Goal: Task Accomplishment & Management: Manage account settings

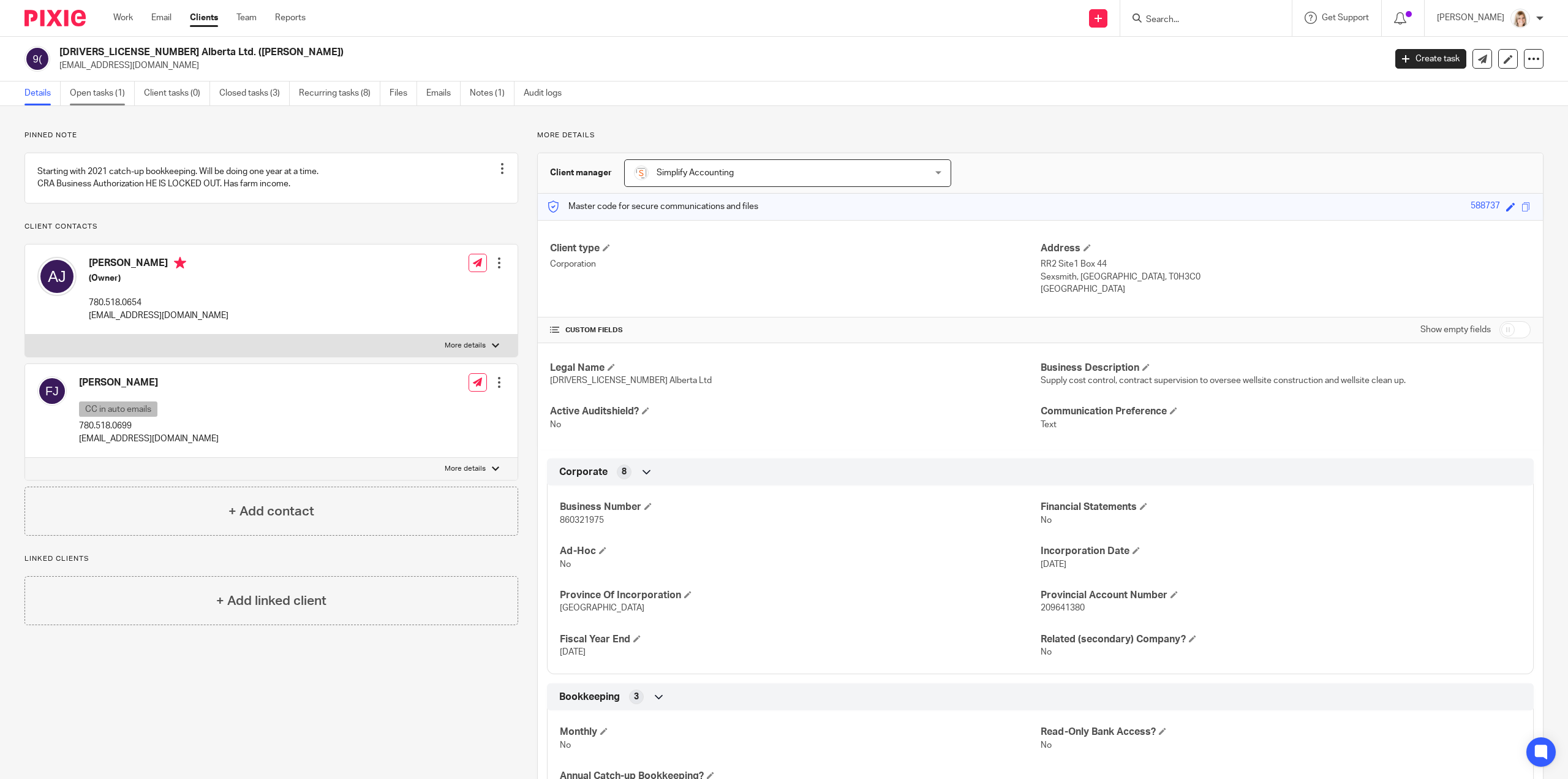
click at [111, 94] on link "Open tasks (1)" at bounding box center [102, 93] width 65 height 24
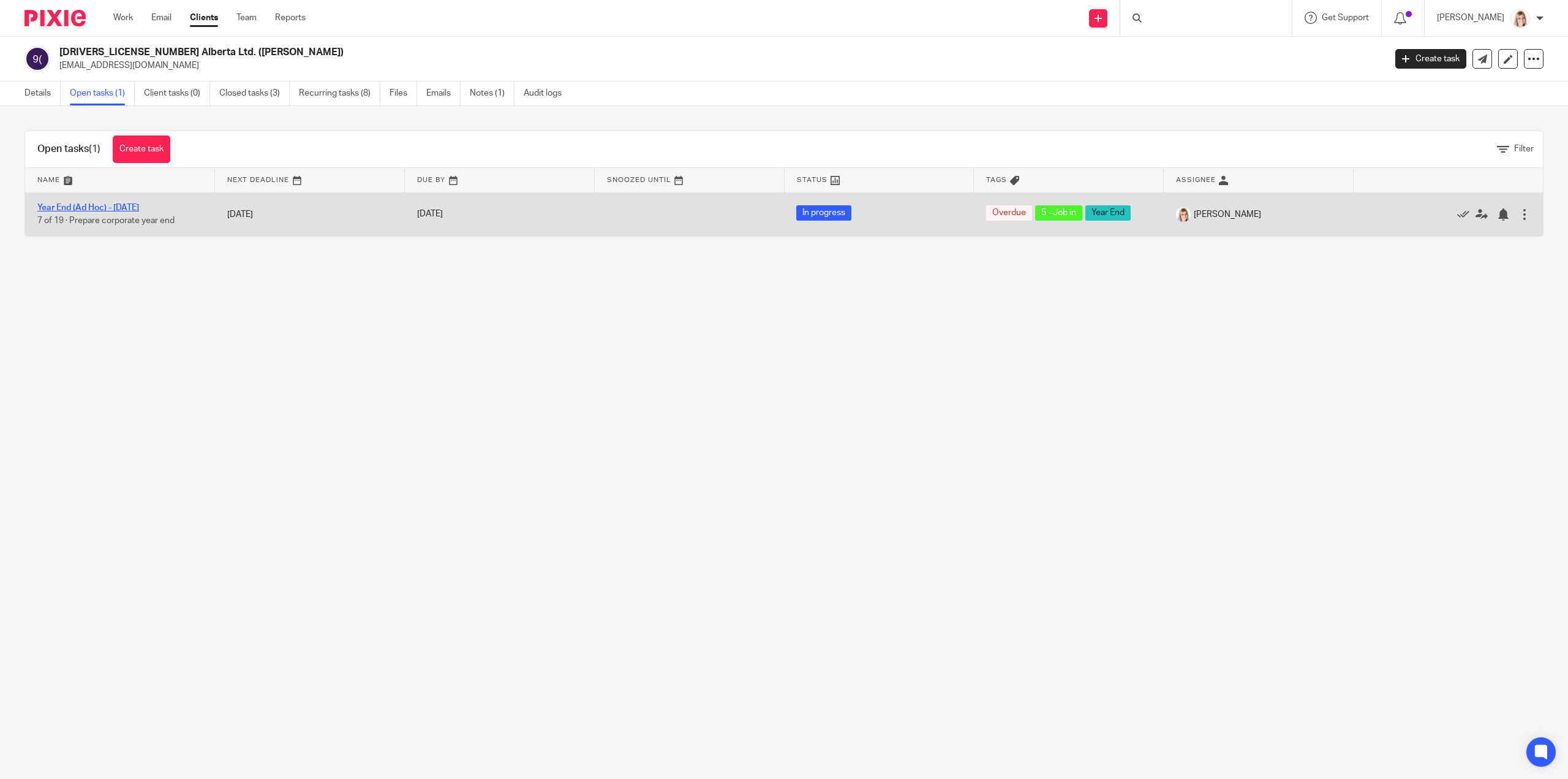
click at [137, 206] on link "Year End (Ad Hoc) - Oct 2021" at bounding box center [88, 207] width 102 height 9
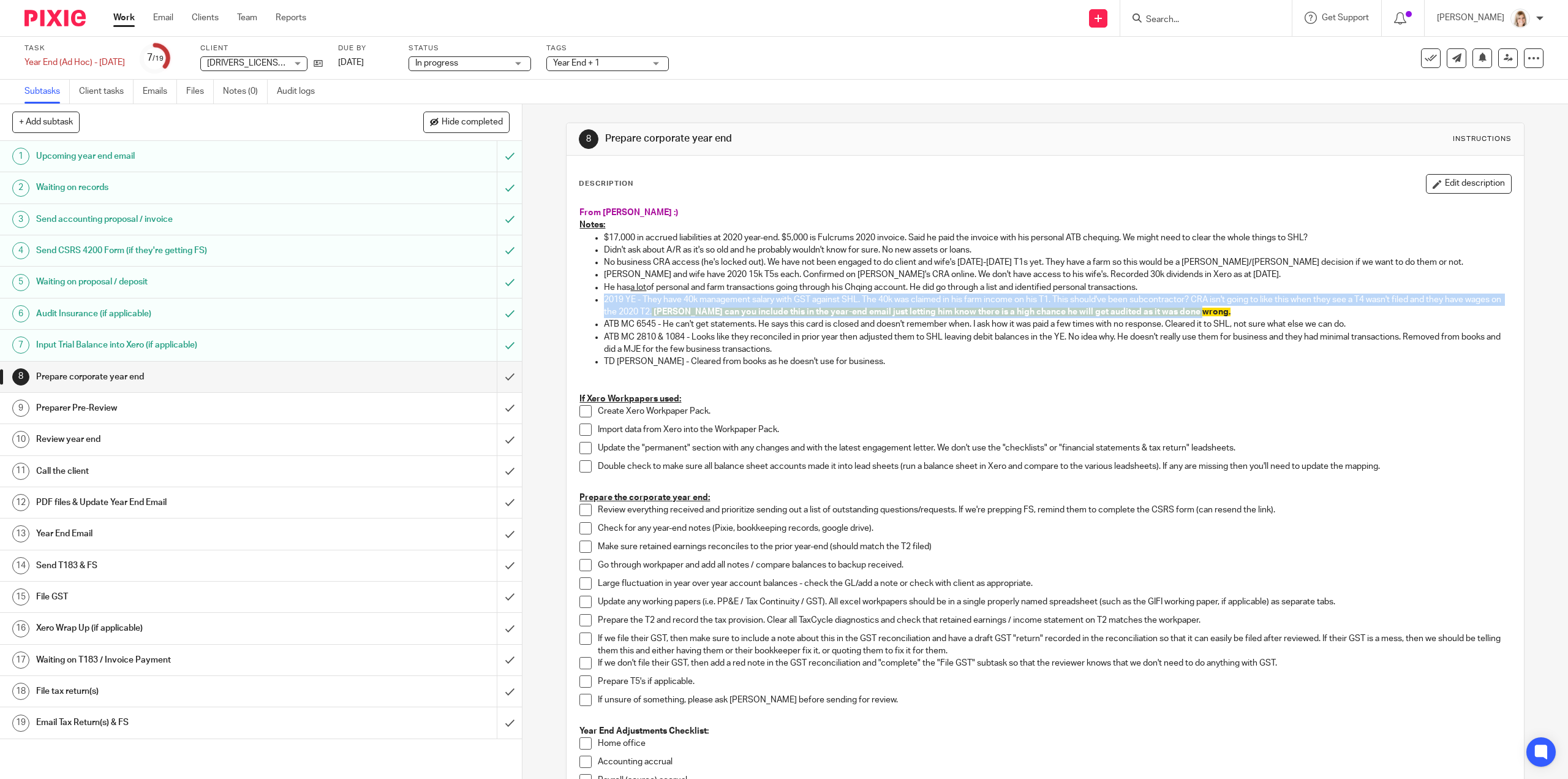
drag, startPoint x: 1241, startPoint y: 312, endPoint x: 593, endPoint y: 284, distance: 648.6
click at [587, 300] on ul "$17,000 in accrued liabilities at 2020 year-end. $5,000 is Fulcrums 2020 invoic…" at bounding box center [1045, 306] width 932 height 149
copy p "2019 YE - They have 40k management salary with GST against SHL. The 40k was cla…"
click at [619, 298] on p "2019 YE - They have 40k management salary with GST against SHL. The 40k was cla…" at bounding box center [1057, 306] width 906 height 25
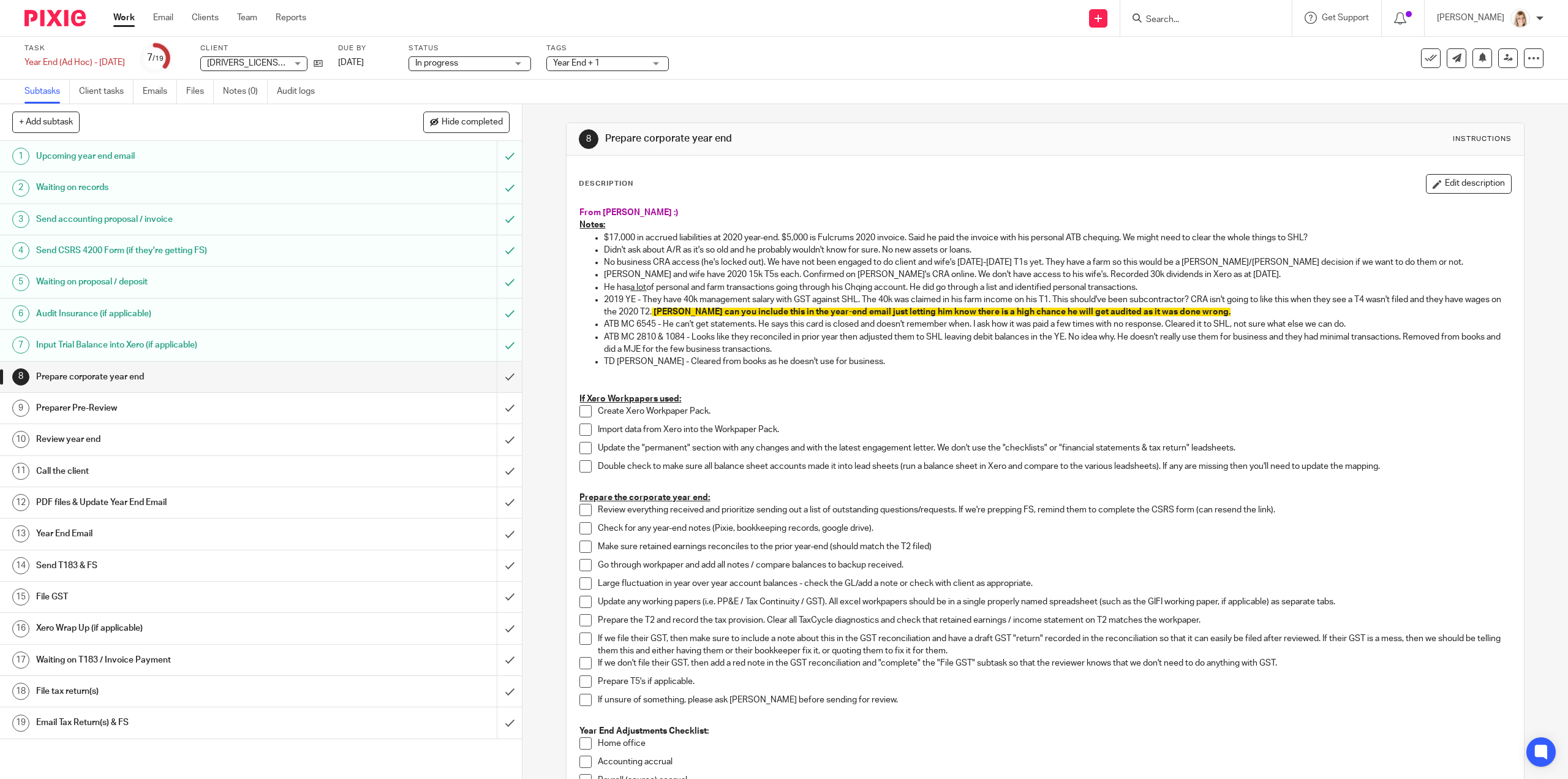
click at [621, 296] on p "2019 YE - They have 40k management salary with GST against SHL. The 40k was cla…" at bounding box center [1057, 306] width 906 height 25
click at [1246, 312] on p "2019 YE - They have 40k management salary with GST against SHL. The 40k was cla…" at bounding box center [1057, 306] width 906 height 25
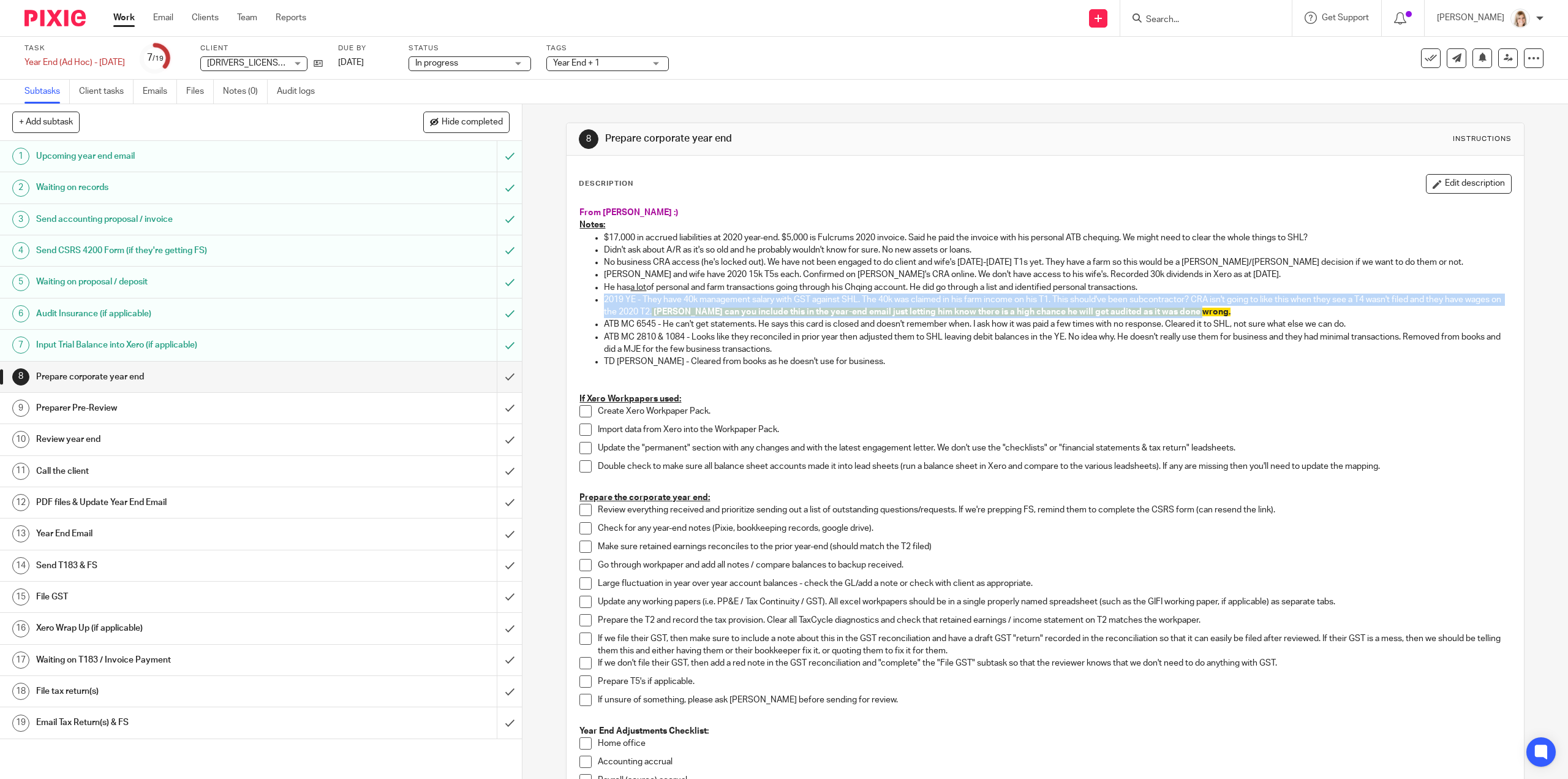
drag, startPoint x: 1245, startPoint y: 311, endPoint x: 586, endPoint y: 304, distance: 659.0
click at [588, 304] on ul "$17,000 in accrued liabilities at 2020 year-end. $5,000 is Fulcrums 2020 invoic…" at bounding box center [1045, 306] width 932 height 149
copy p "2019 YE - They have 40k management salary with GST against SHL. The 40k was cla…"
click at [163, 437] on h1 "Review year end" at bounding box center [185, 439] width 299 height 18
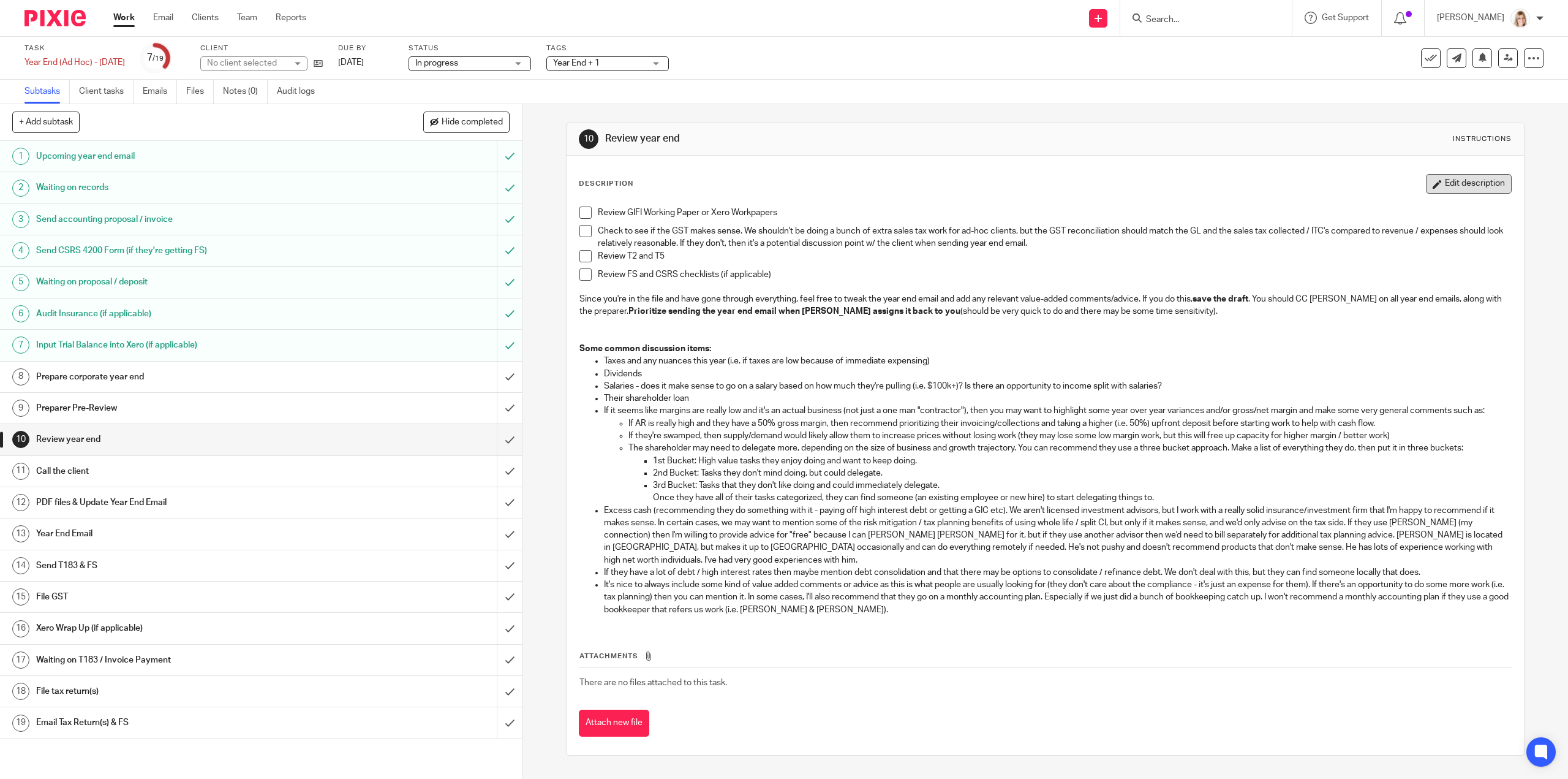
click at [1433, 186] on button "Edit description" at bounding box center [1469, 184] width 86 height 19
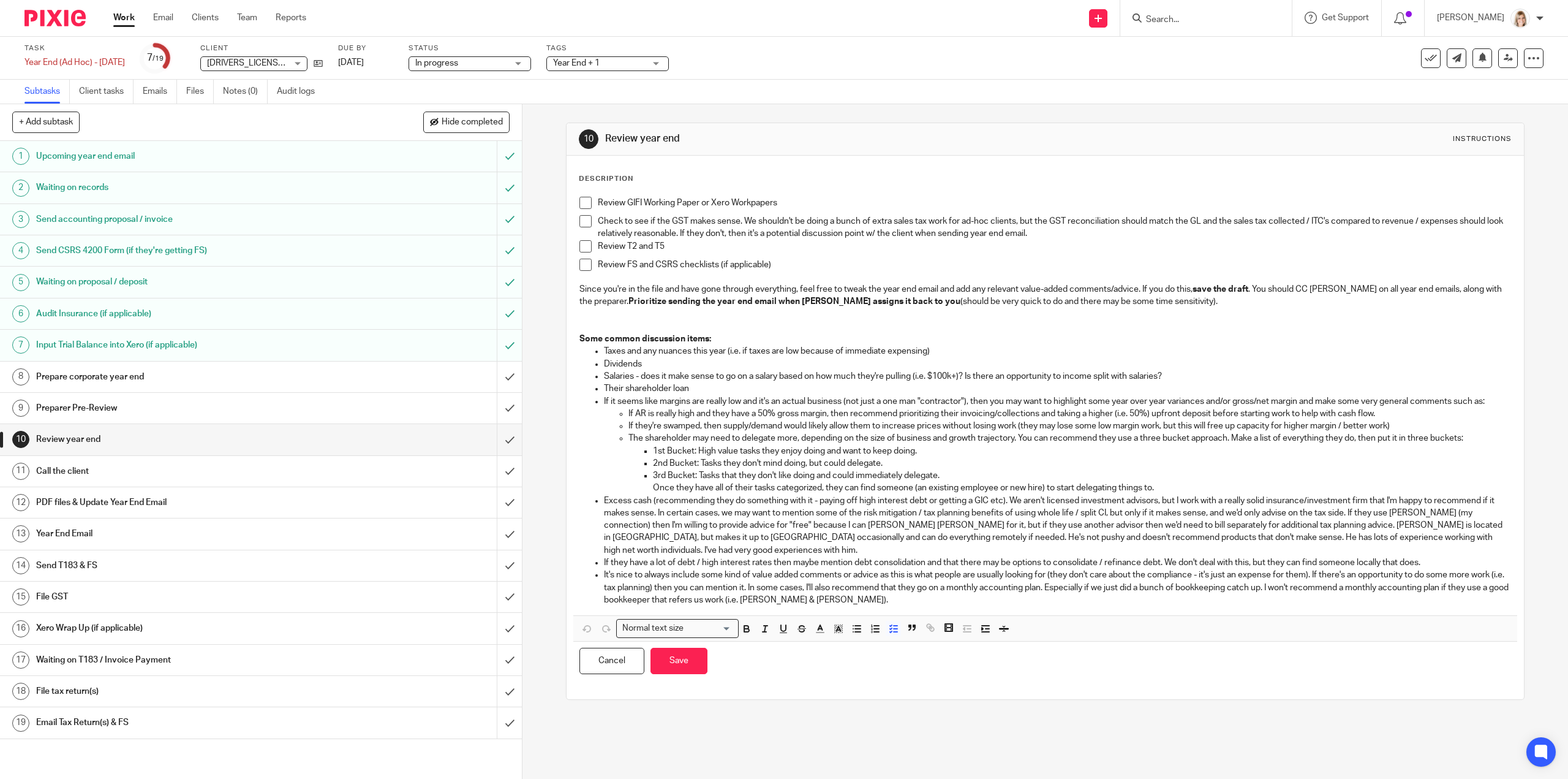
click at [592, 200] on li "Review GIFI Working Paper or Xero Workpapers" at bounding box center [1045, 205] width 932 height 18
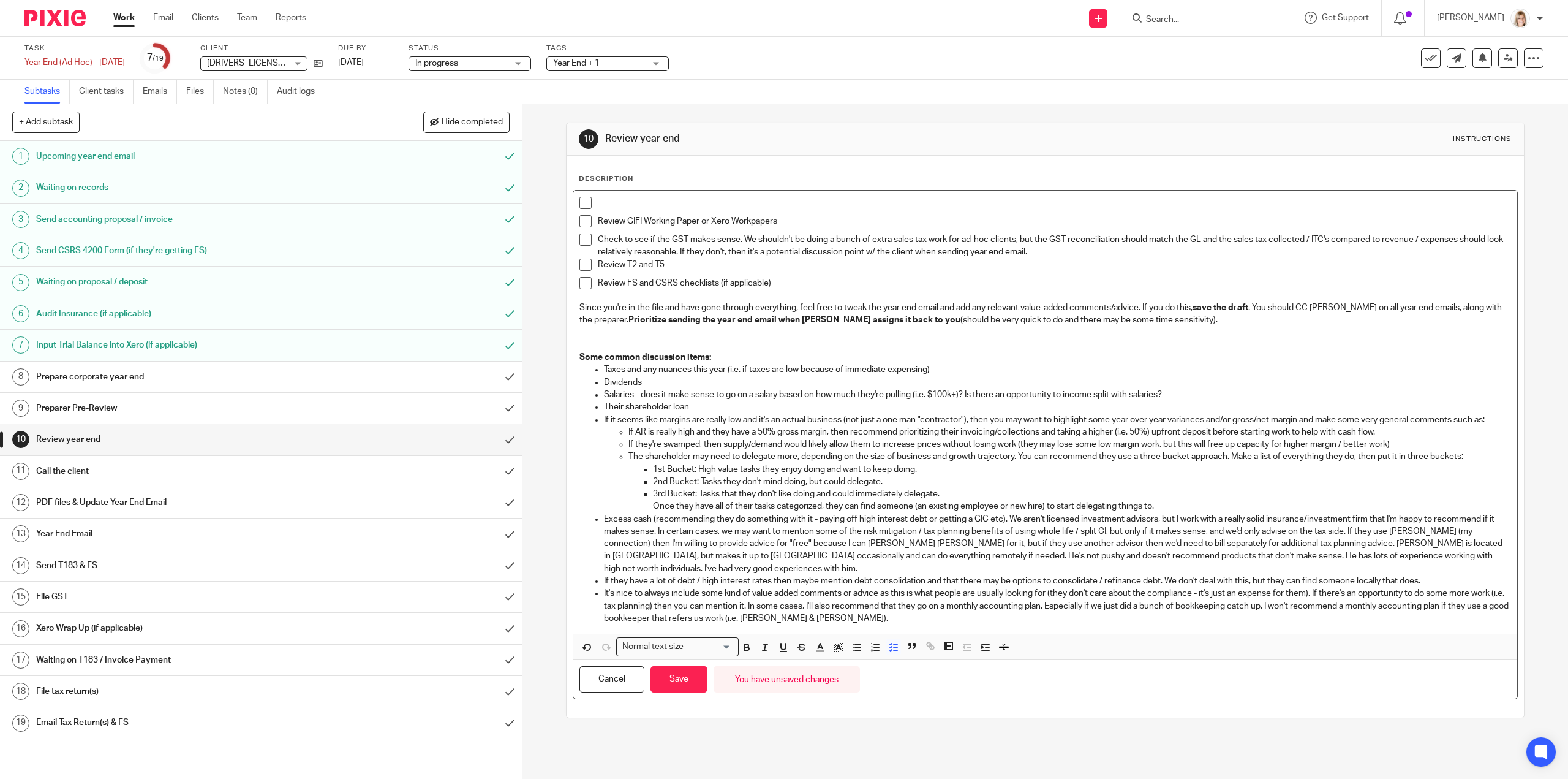
click at [592, 200] on li at bounding box center [1045, 205] width 932 height 18
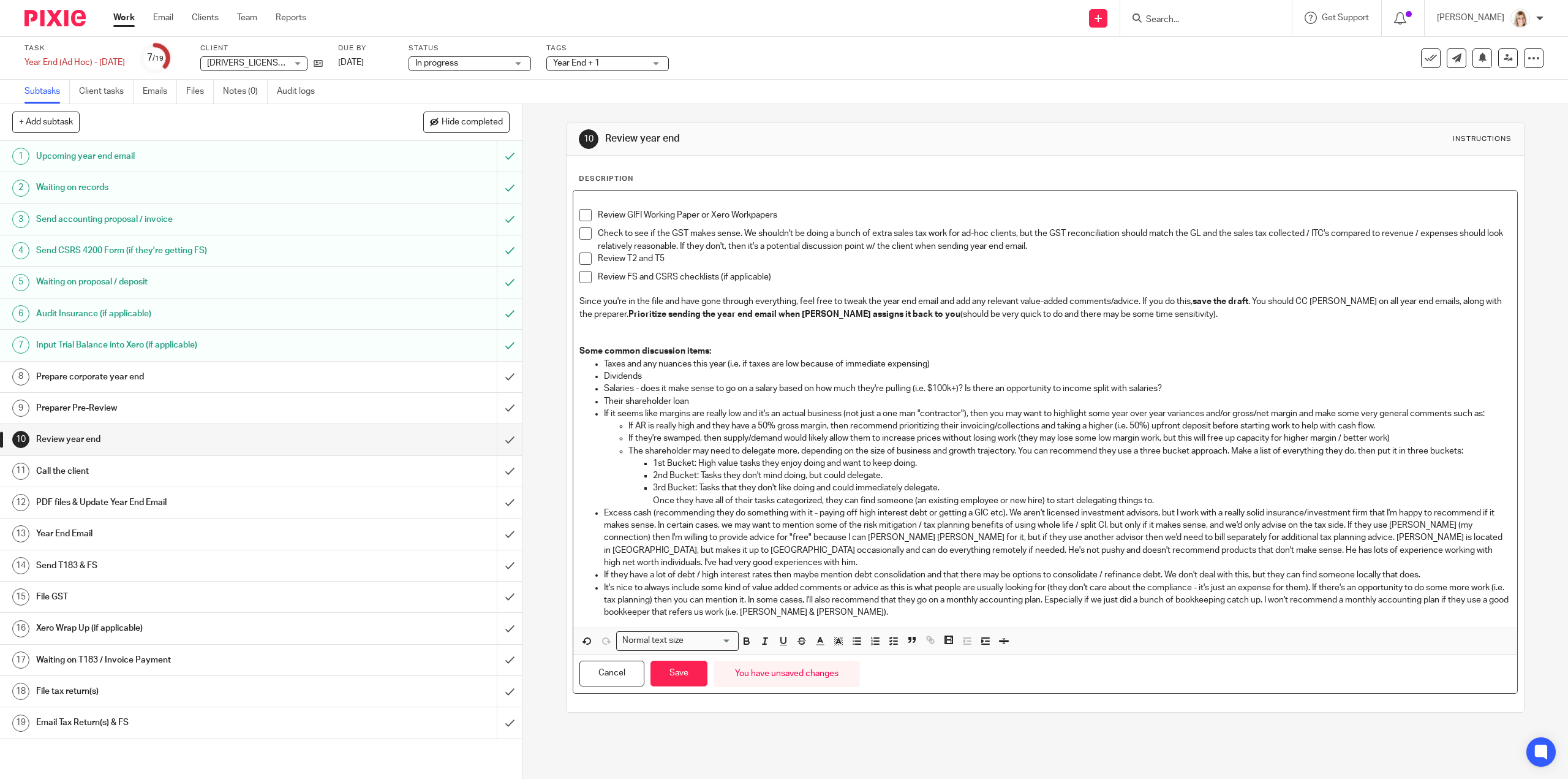
paste div
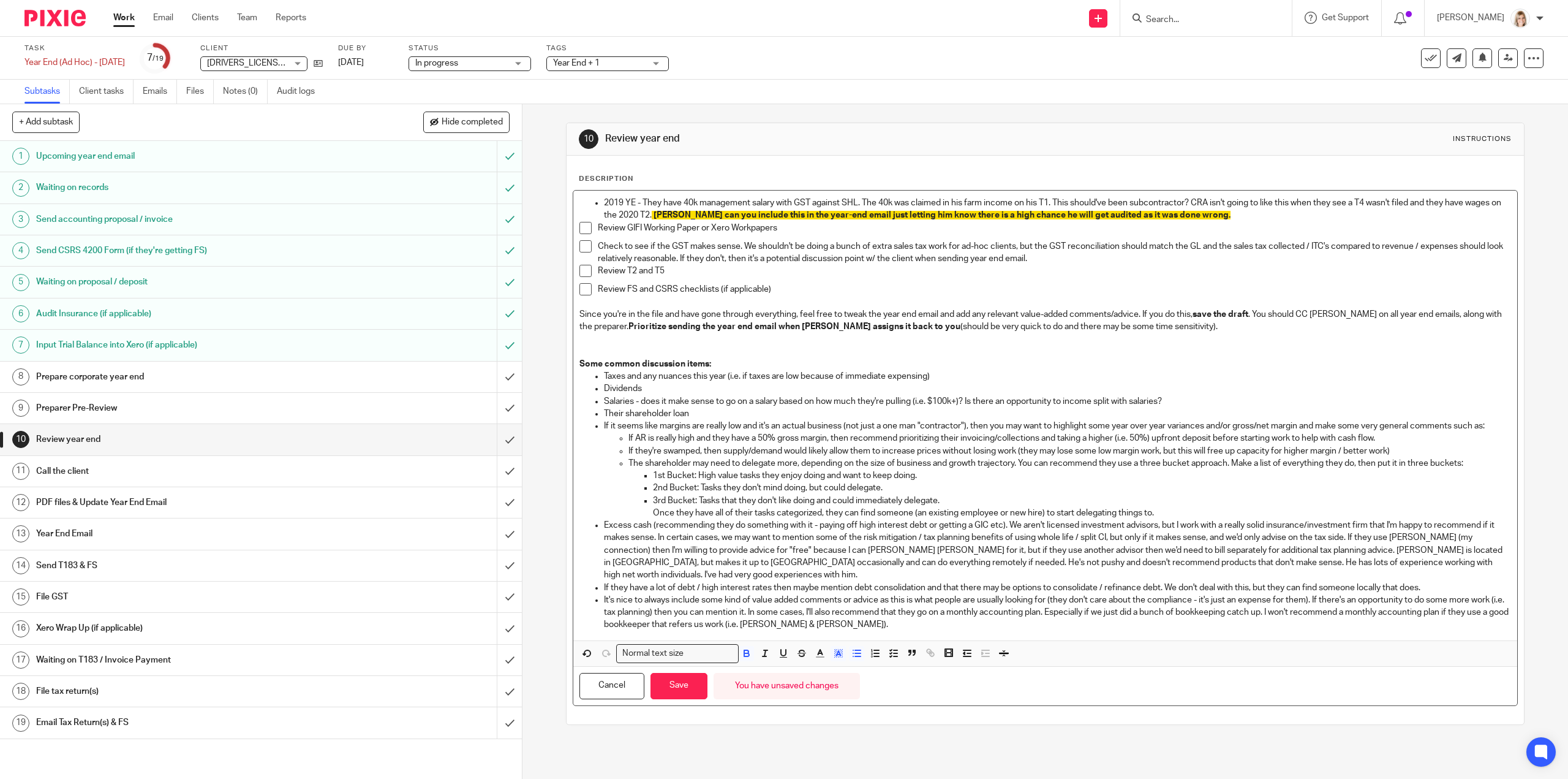
click at [620, 202] on p "2019 YE - They have 40k management salary with GST against SHL. The 40k was cla…" at bounding box center [1057, 209] width 906 height 25
click at [635, 201] on p "2020 YE - They have 40k management salary with GST against SHL. The 40k was cla…" at bounding box center [1057, 209] width 906 height 25
click at [1267, 215] on p "2020 YE filed by Fulcrum- They have 40k management salary with GST against SHL.…" at bounding box center [1057, 209] width 906 height 25
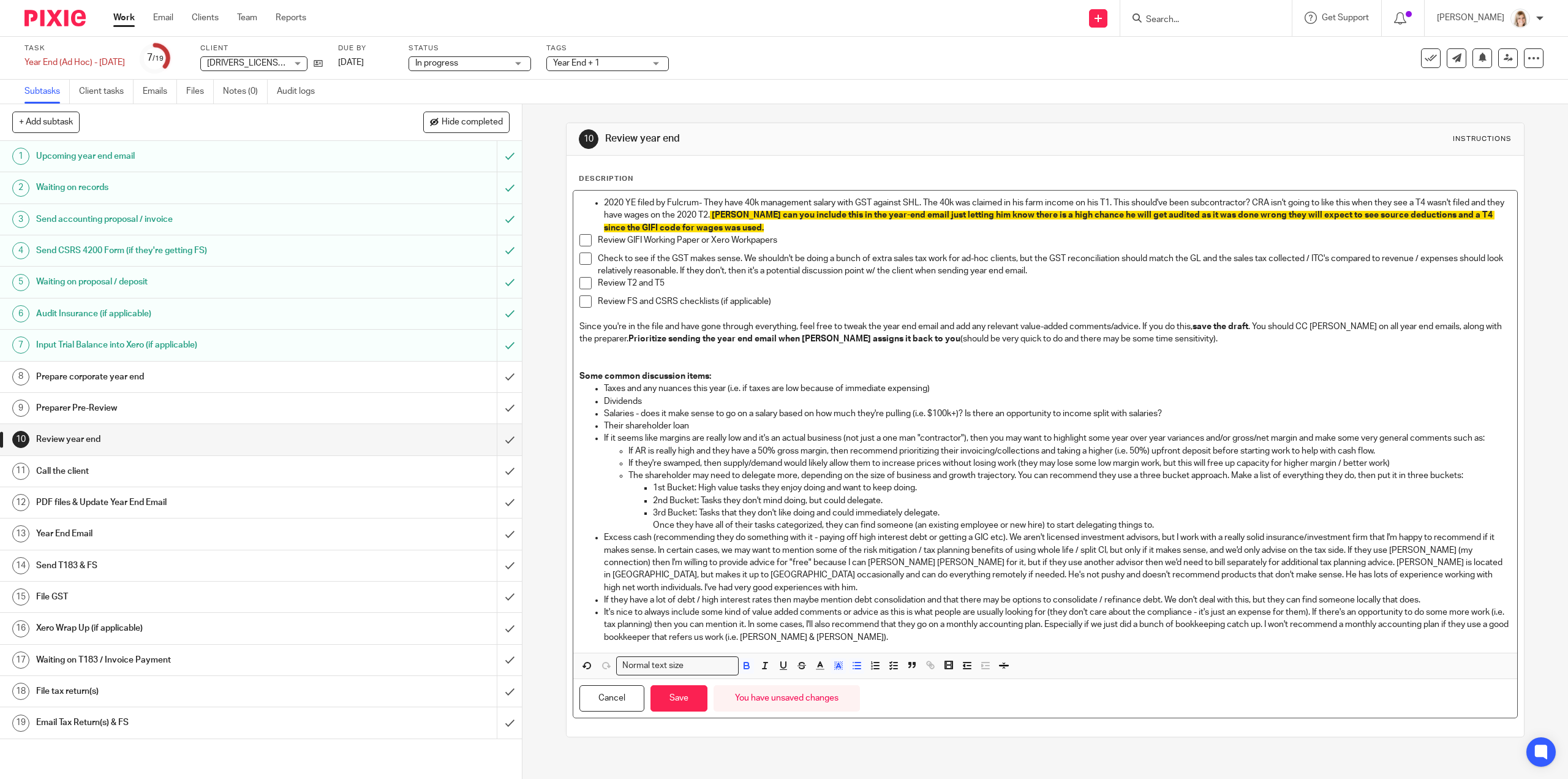
click at [795, 231] on p "2020 YE filed by Fulcrum- They have 40k management salary with GST against SHL.…" at bounding box center [1057, 215] width 906 height 38
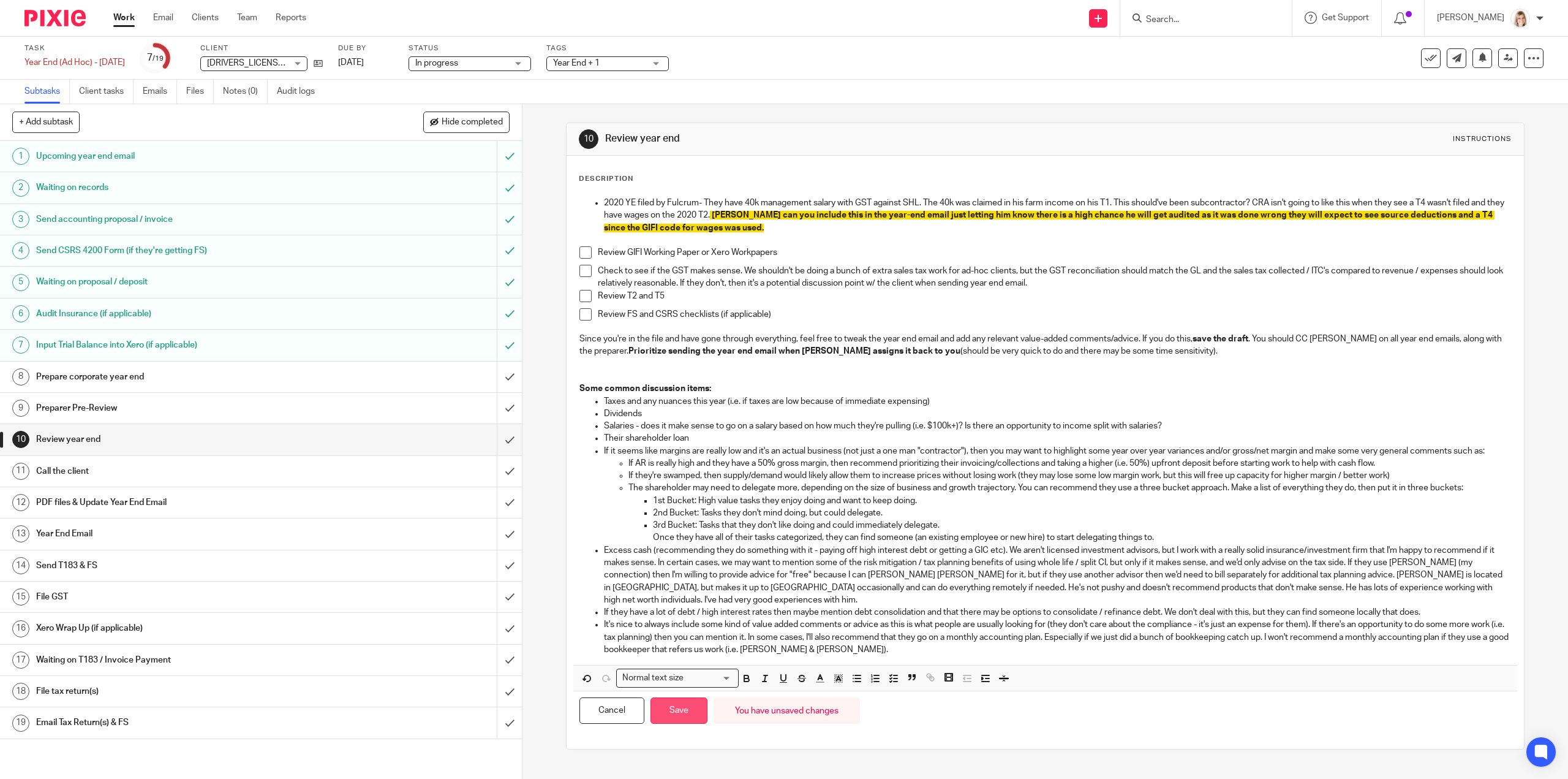
click at [686, 705] on button "Save" at bounding box center [679, 710] width 57 height 26
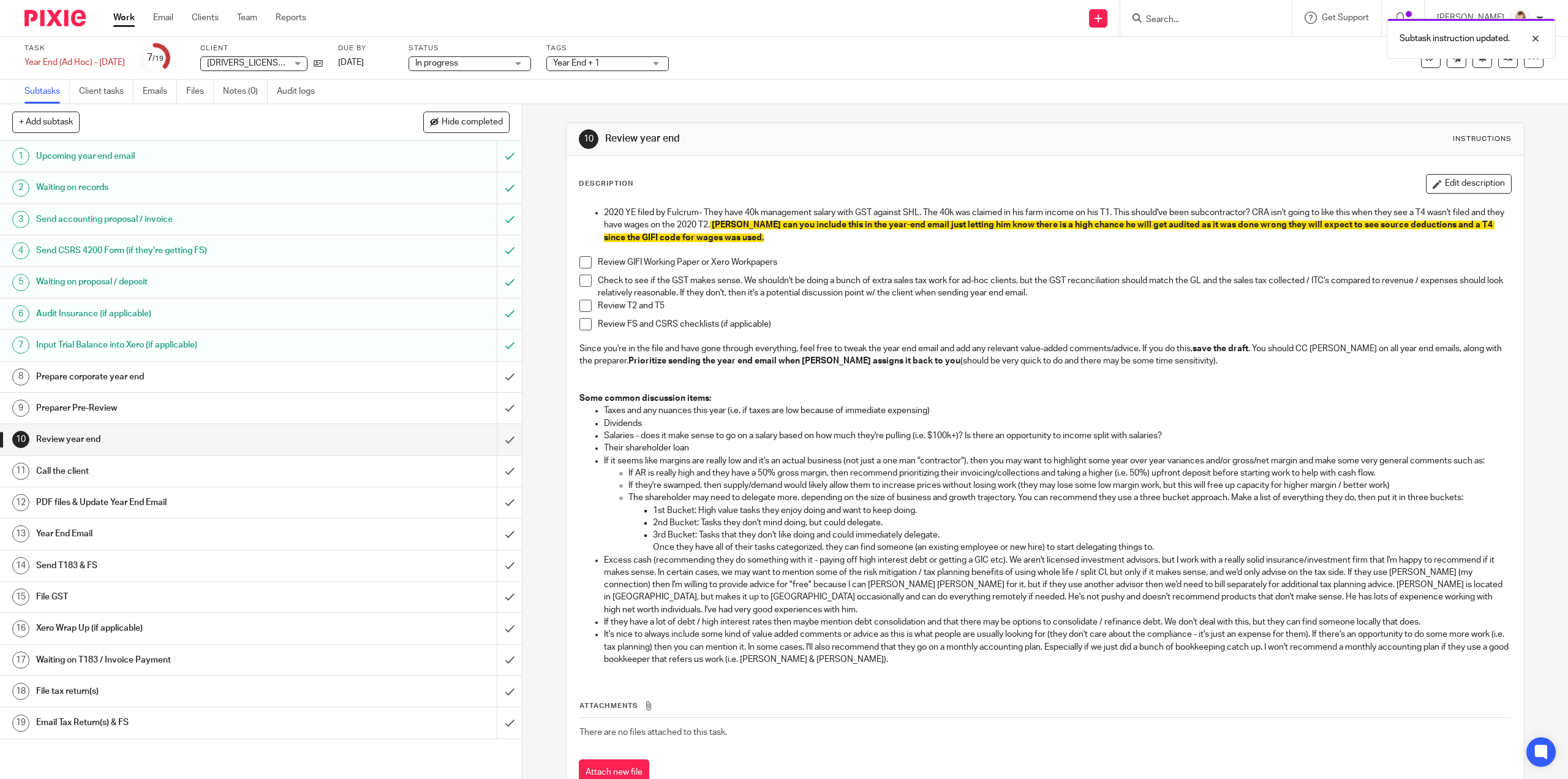
click at [179, 375] on h1 "Prepare corporate year end" at bounding box center [185, 376] width 299 height 18
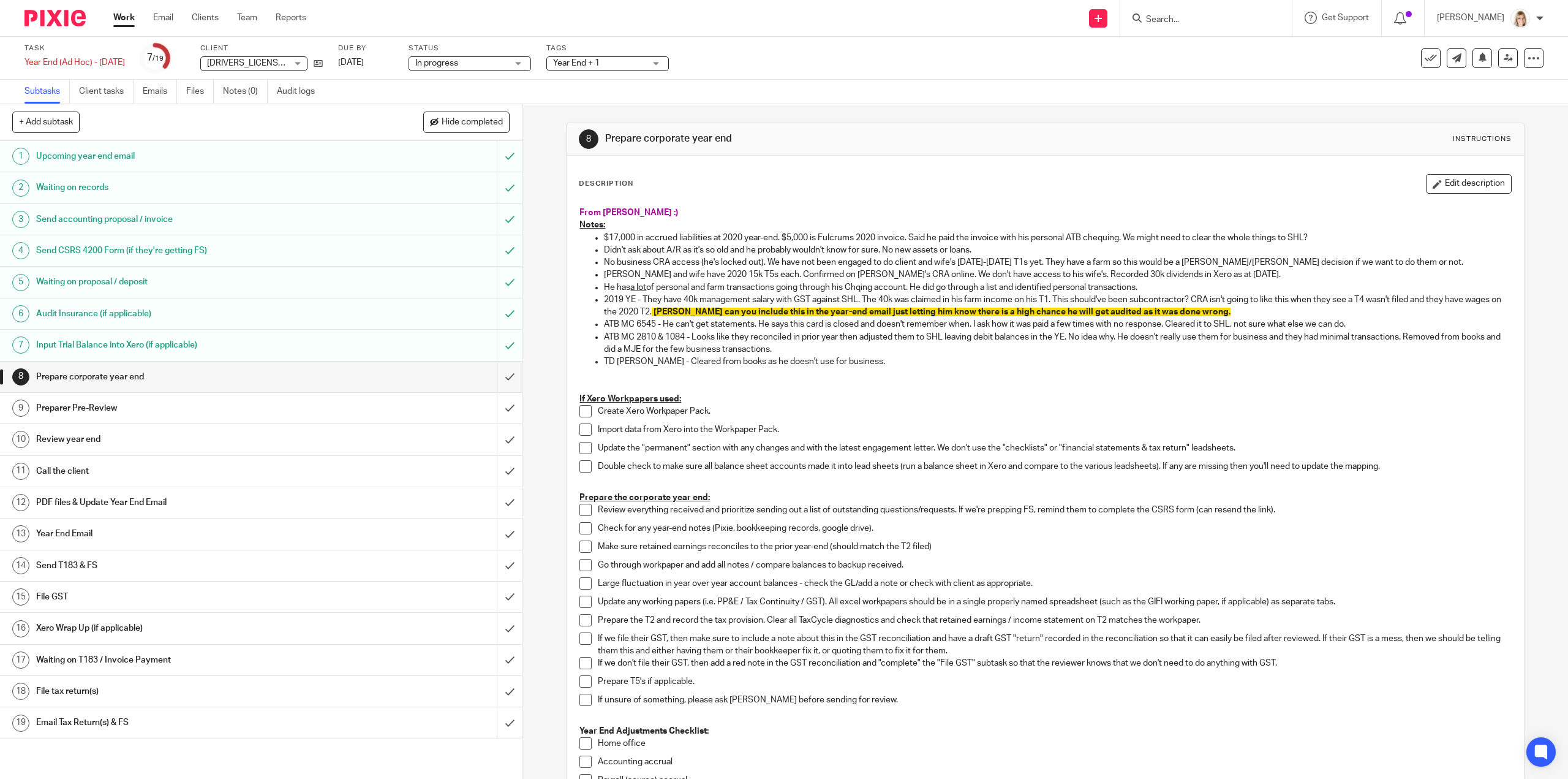
click at [1153, 284] on p "He has a lot of personal and farm transactions going through his Chqing account…" at bounding box center [1057, 287] width 906 height 13
drag, startPoint x: 1157, startPoint y: 285, endPoint x: 878, endPoint y: 282, distance: 279.0
click at [878, 282] on p "He has a lot of personal and farm transactions going through his Chqing account…" at bounding box center [1057, 287] width 906 height 13
click at [892, 355] on p "TD [PERSON_NAME] - Cleared from books as he doesn't use for business." at bounding box center [1057, 361] width 906 height 13
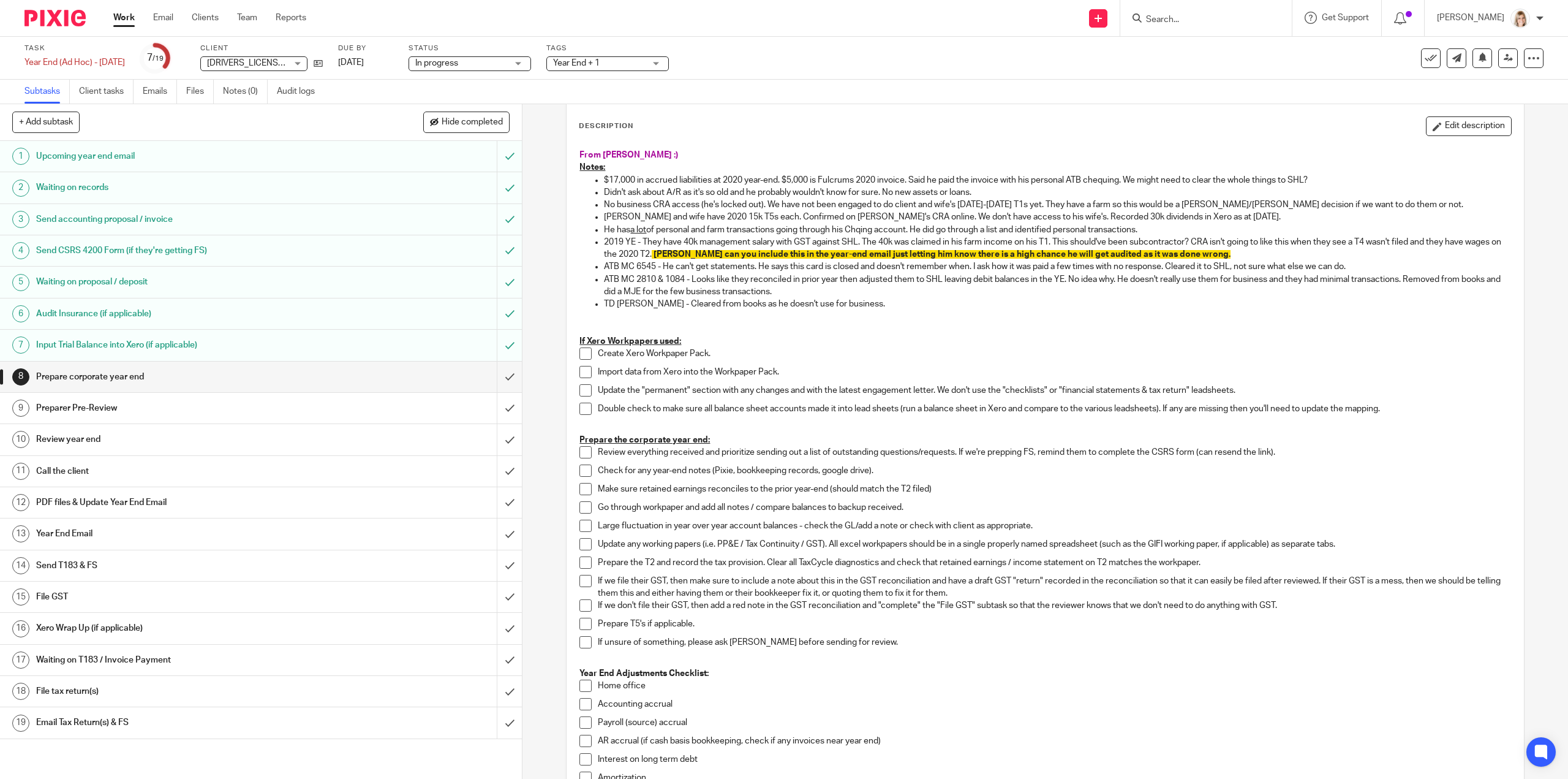
scroll to position [184, 0]
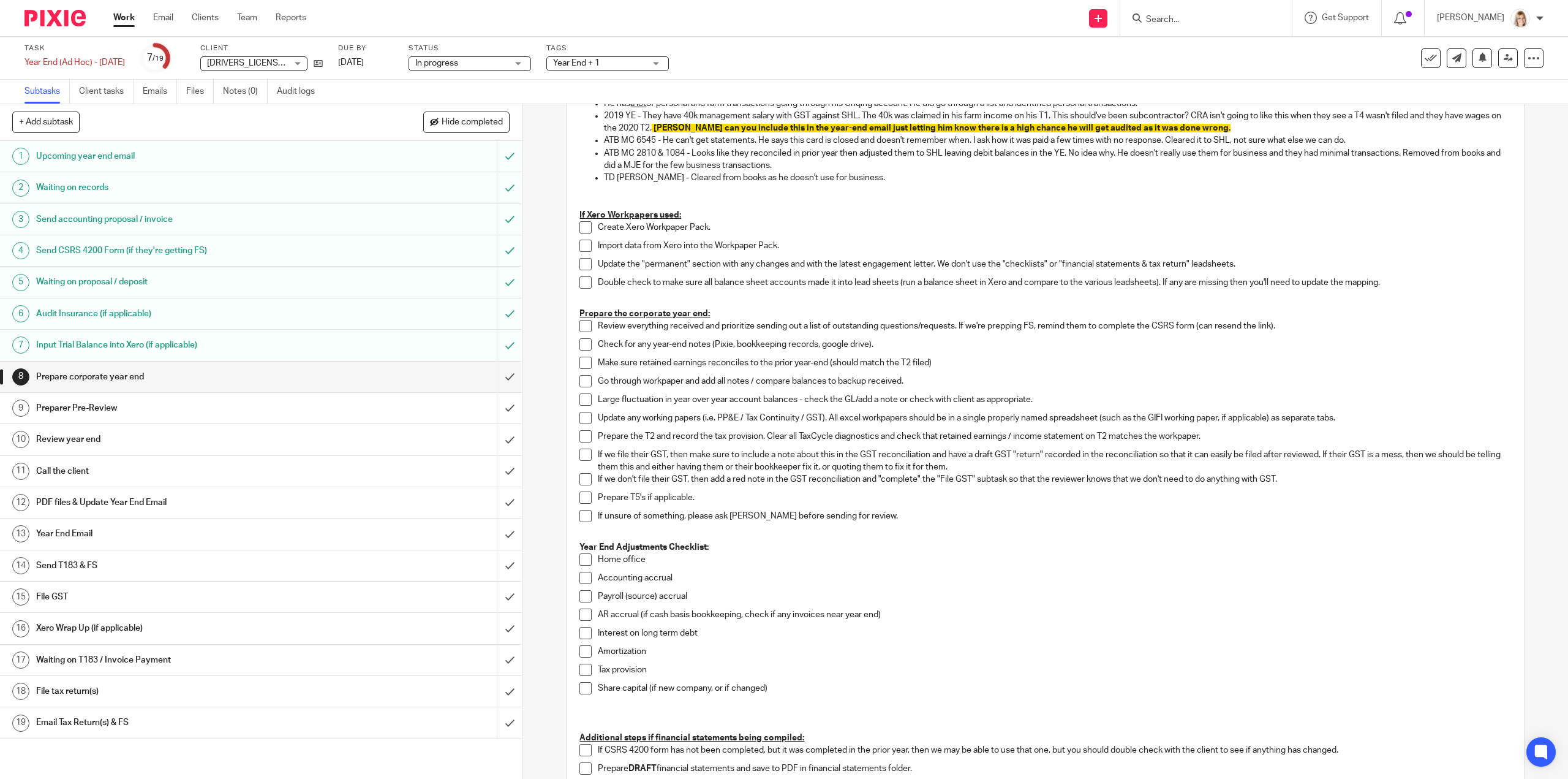
drag, startPoint x: 580, startPoint y: 226, endPoint x: 578, endPoint y: 243, distance: 17.1
click at [580, 227] on span at bounding box center [585, 227] width 13 height 13
click at [579, 249] on span at bounding box center [585, 246] width 13 height 13
click at [579, 264] on span at bounding box center [585, 264] width 13 height 13
click at [583, 280] on span at bounding box center [585, 283] width 13 height 13
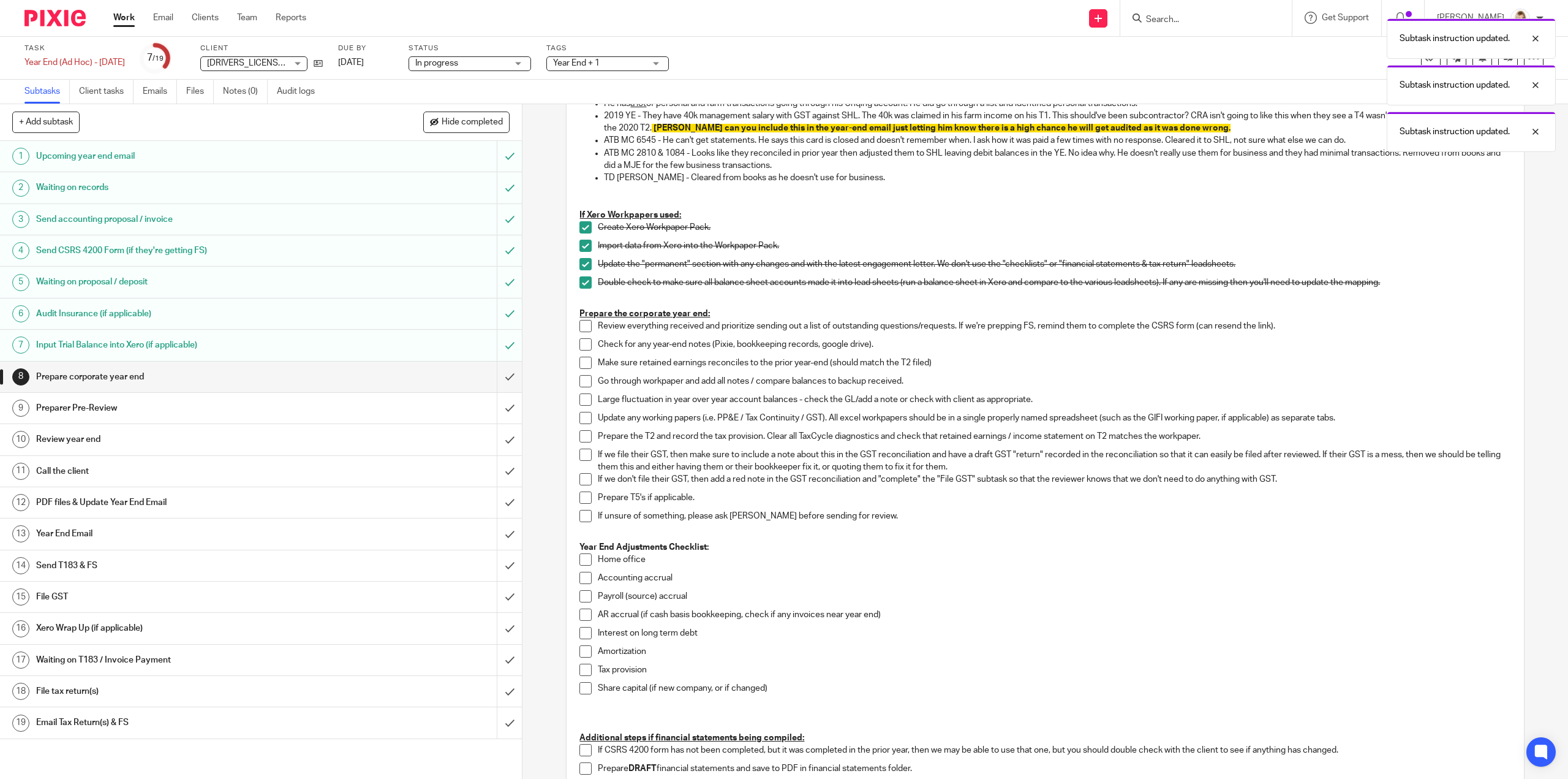
click at [585, 325] on span at bounding box center [585, 326] width 13 height 13
click at [583, 347] on span at bounding box center [585, 345] width 13 height 13
click at [585, 365] on span at bounding box center [585, 363] width 13 height 13
drag, startPoint x: 582, startPoint y: 380, endPoint x: 584, endPoint y: 391, distance: 11.2
click at [582, 381] on span at bounding box center [585, 381] width 13 height 13
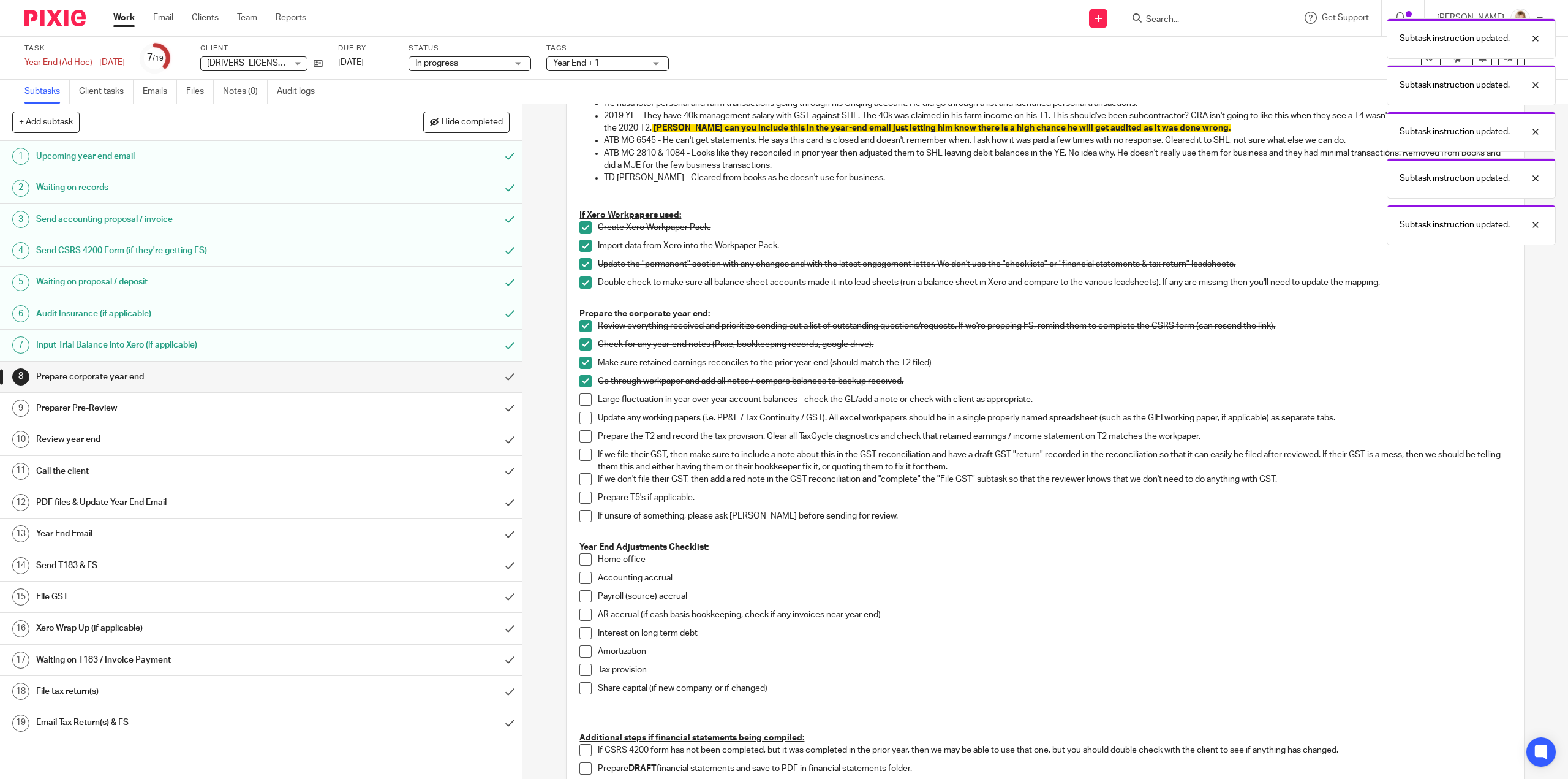
drag, startPoint x: 586, startPoint y: 399, endPoint x: 586, endPoint y: 415, distance: 16.0
click at [586, 399] on span at bounding box center [585, 400] width 13 height 13
drag, startPoint x: 586, startPoint y: 415, endPoint x: 586, endPoint y: 429, distance: 14.0
click at [586, 415] on span at bounding box center [585, 418] width 13 height 13
click at [584, 435] on span at bounding box center [585, 436] width 13 height 13
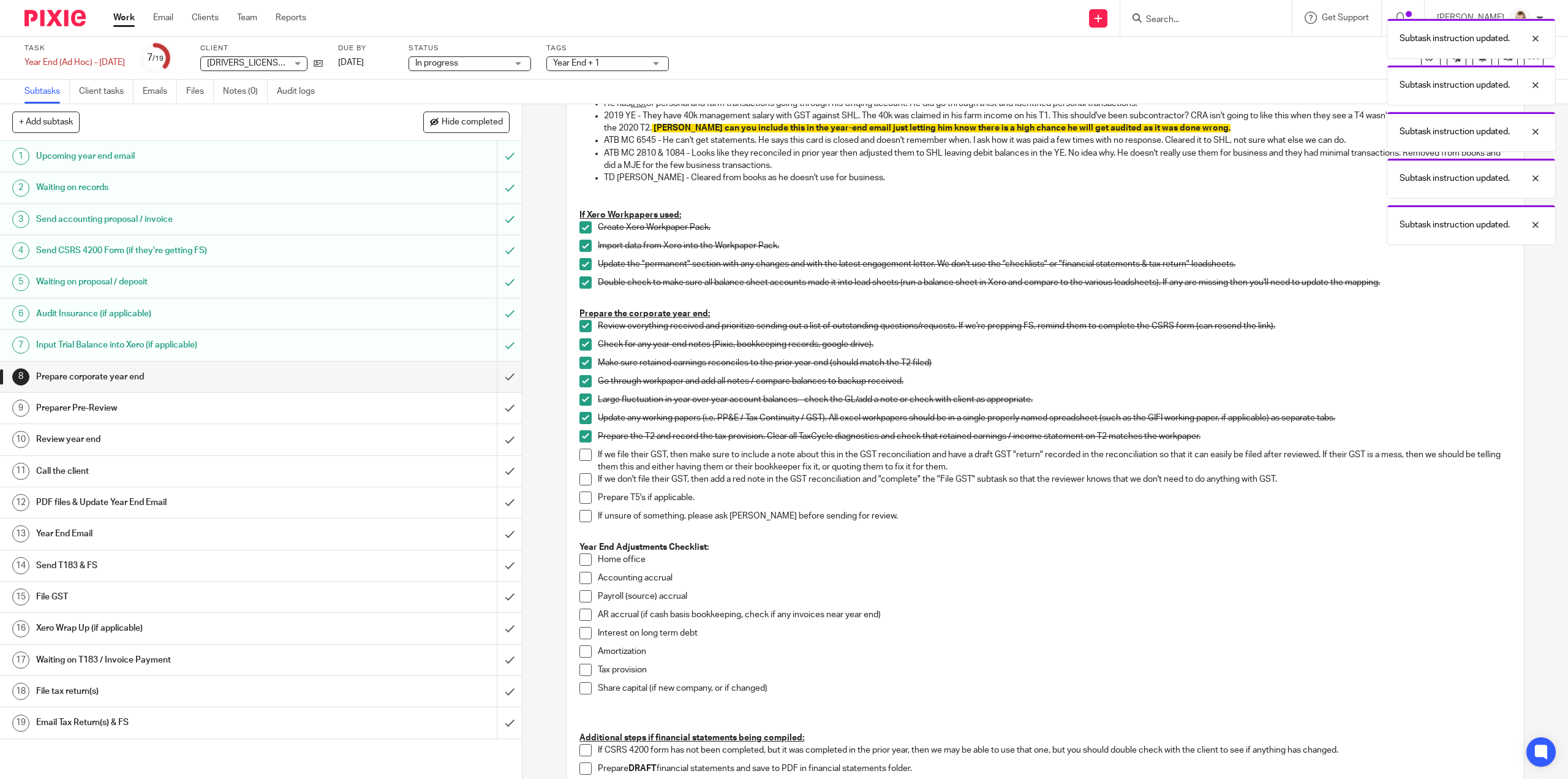
click at [583, 457] on span at bounding box center [585, 455] width 13 height 13
click at [586, 479] on span at bounding box center [585, 479] width 13 height 13
click at [587, 496] on span at bounding box center [585, 497] width 13 height 13
drag, startPoint x: 587, startPoint y: 516, endPoint x: 603, endPoint y: 535, distance: 24.8
click at [587, 517] on span at bounding box center [585, 516] width 13 height 13
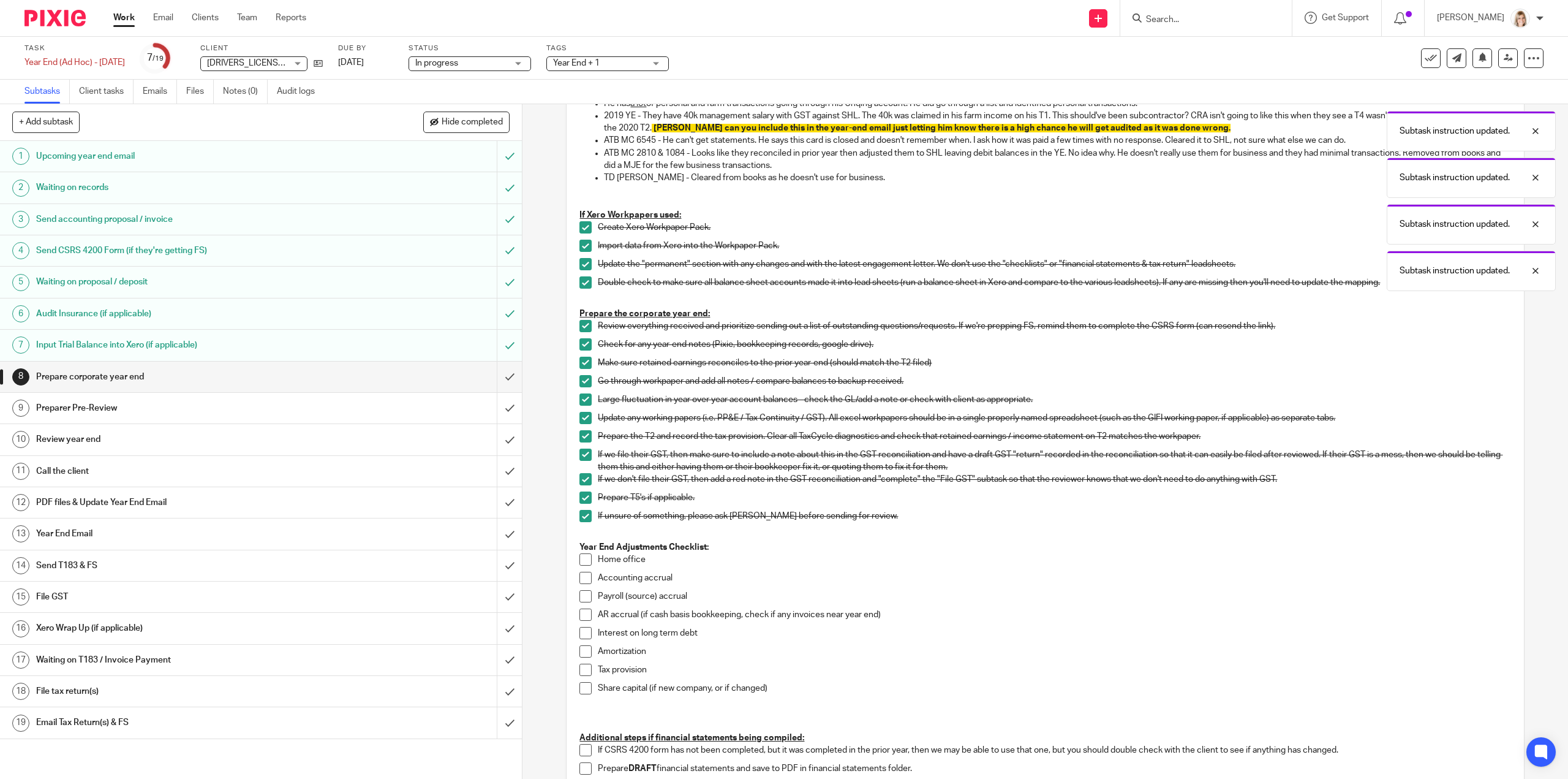
click at [580, 557] on span at bounding box center [585, 559] width 13 height 13
click at [580, 581] on span at bounding box center [585, 578] width 13 height 13
click at [579, 593] on span at bounding box center [585, 596] width 13 height 13
click at [580, 616] on span at bounding box center [585, 614] width 13 height 13
click at [581, 633] on span at bounding box center [585, 633] width 13 height 13
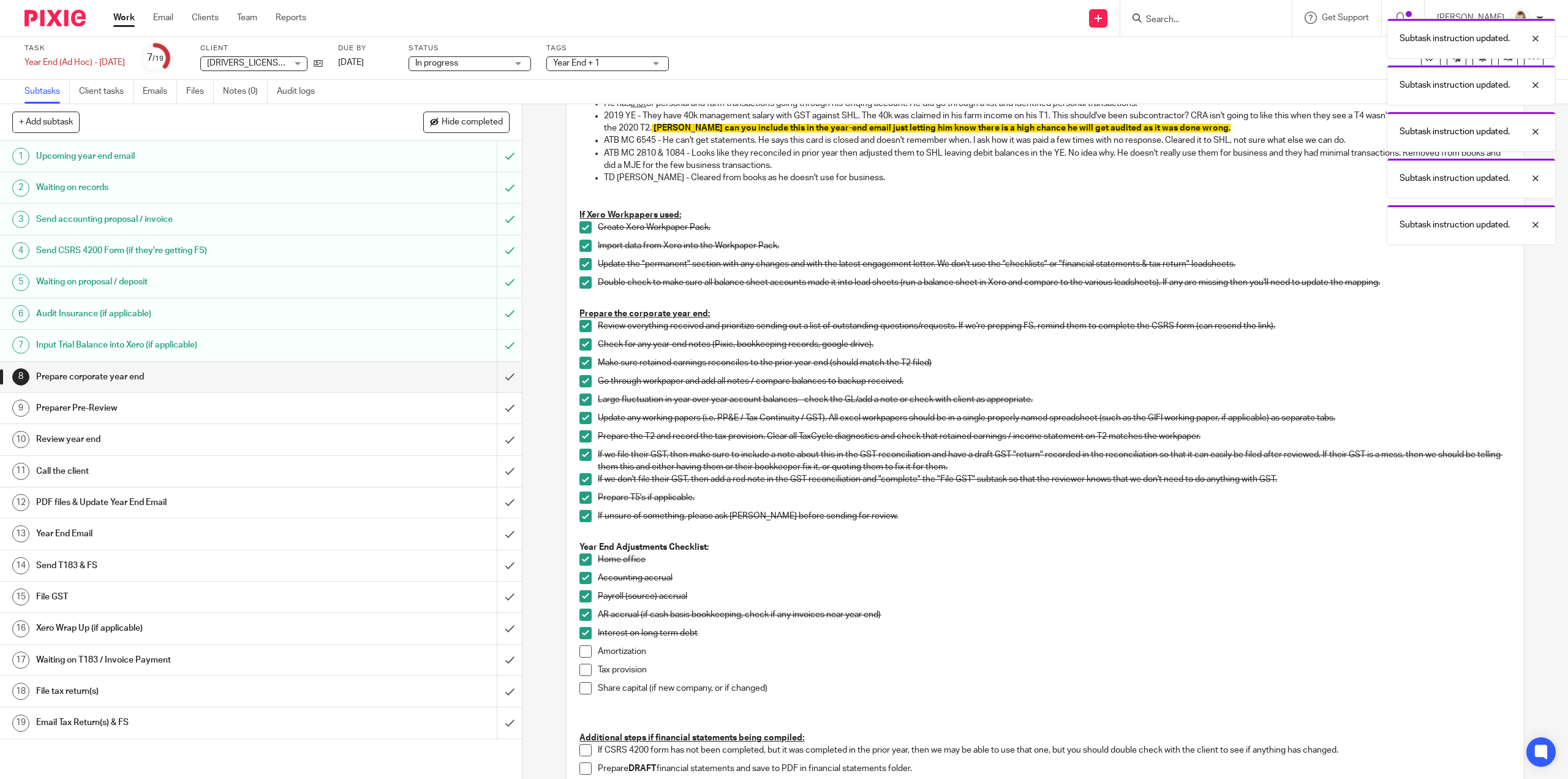
click at [582, 644] on li "Interest on long term debt" at bounding box center [1045, 636] width 932 height 18
click at [586, 656] on span at bounding box center [585, 651] width 13 height 13
drag, startPoint x: 585, startPoint y: 672, endPoint x: 584, endPoint y: 678, distance: 6.1
click at [585, 672] on span at bounding box center [585, 670] width 13 height 13
click at [581, 687] on span at bounding box center [585, 688] width 13 height 13
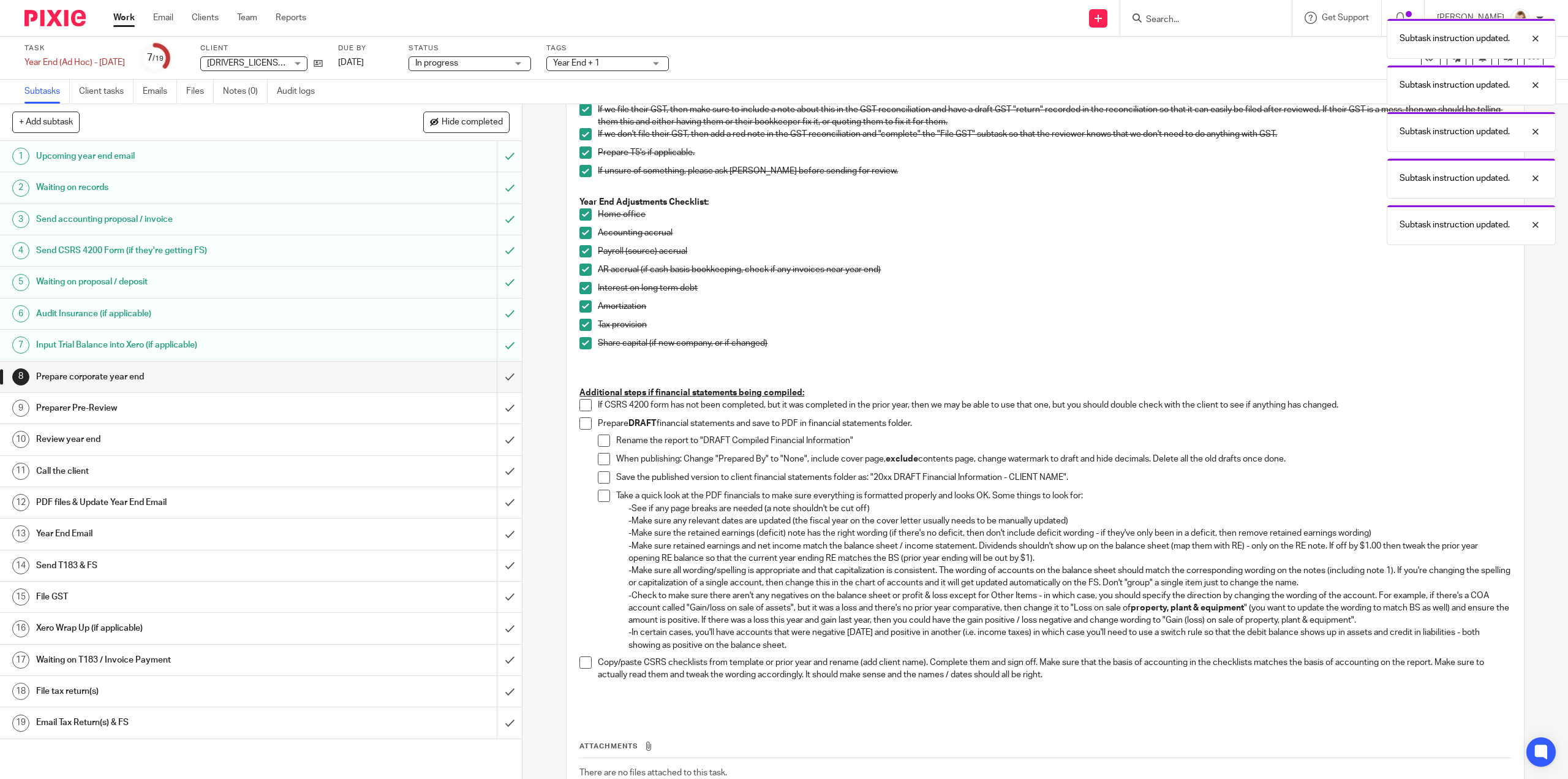
scroll to position [613, 0]
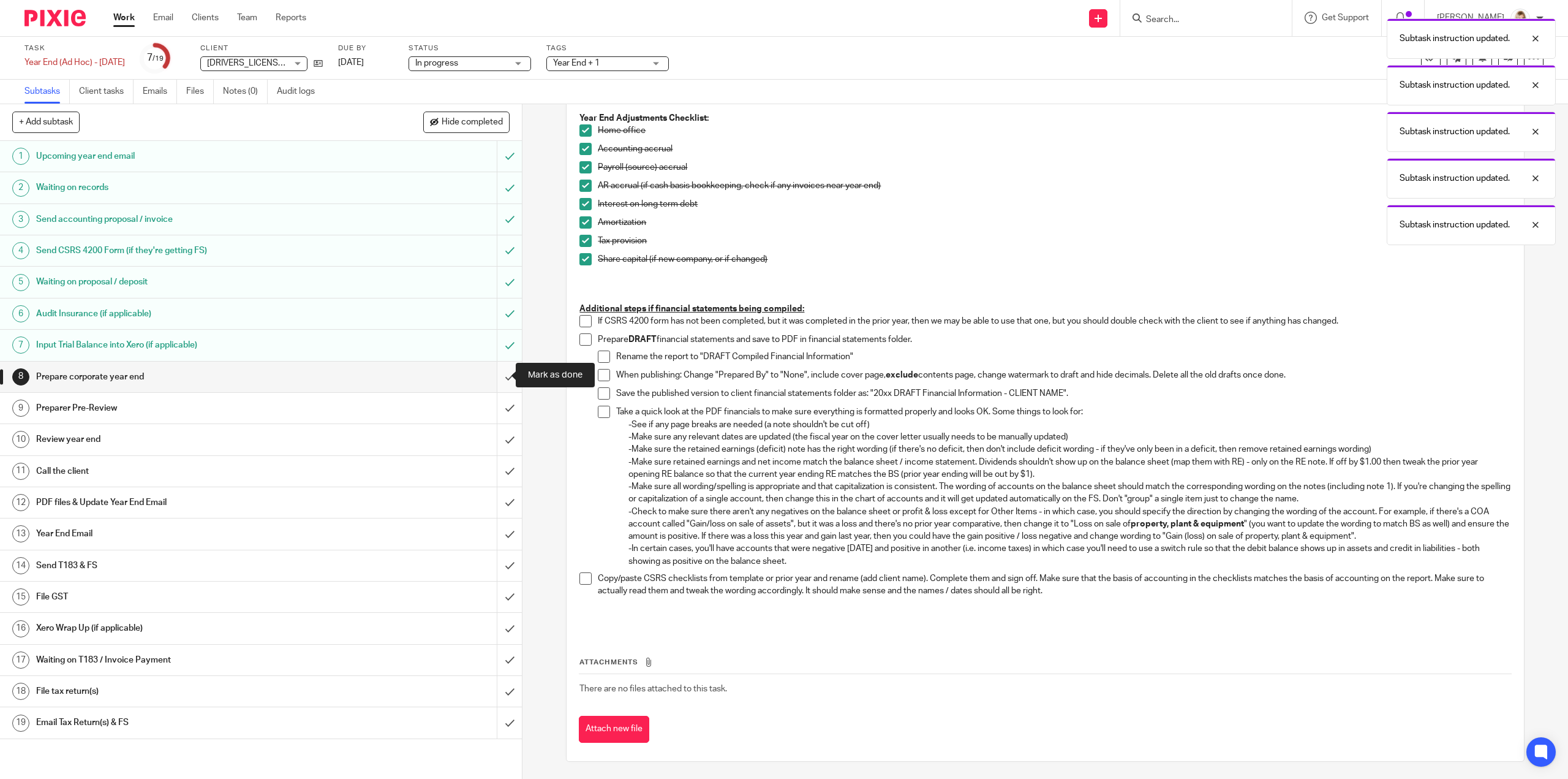
click at [493, 377] on input "submit" at bounding box center [261, 377] width 522 height 31
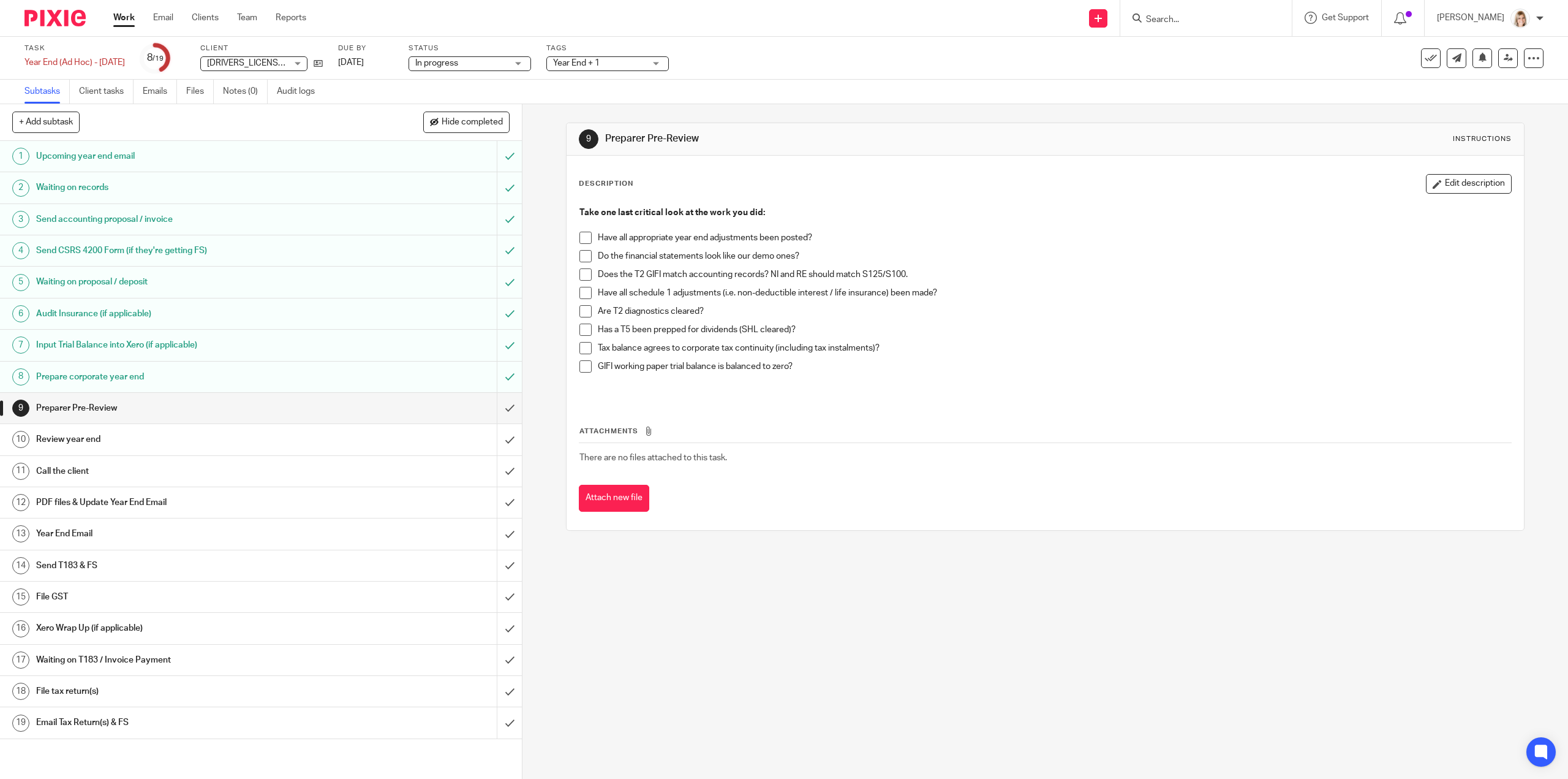
click at [312, 594] on h1 "File GST" at bounding box center [185, 596] width 299 height 18
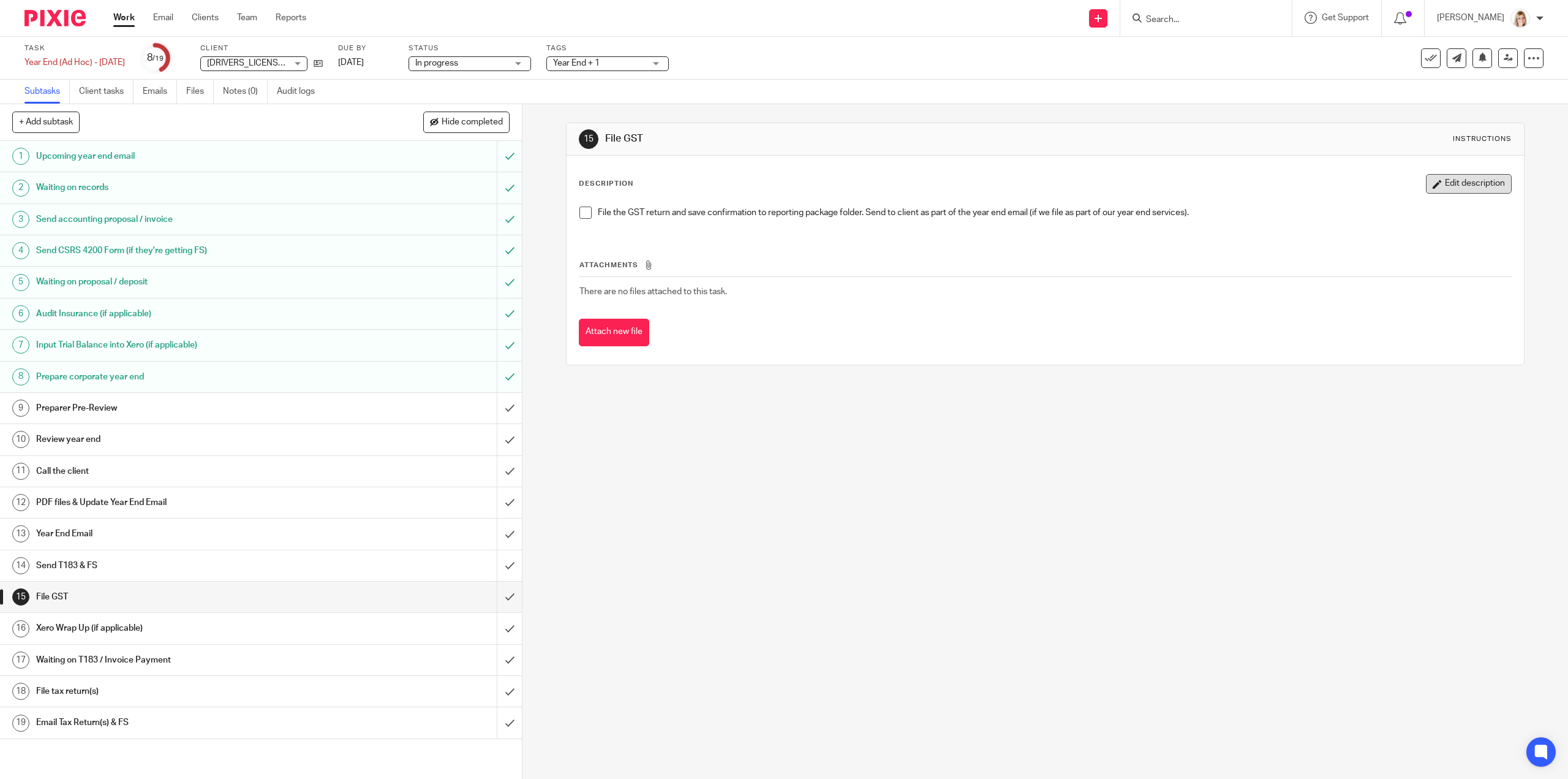
click at [1468, 190] on button "Edit description" at bounding box center [1469, 184] width 86 height 19
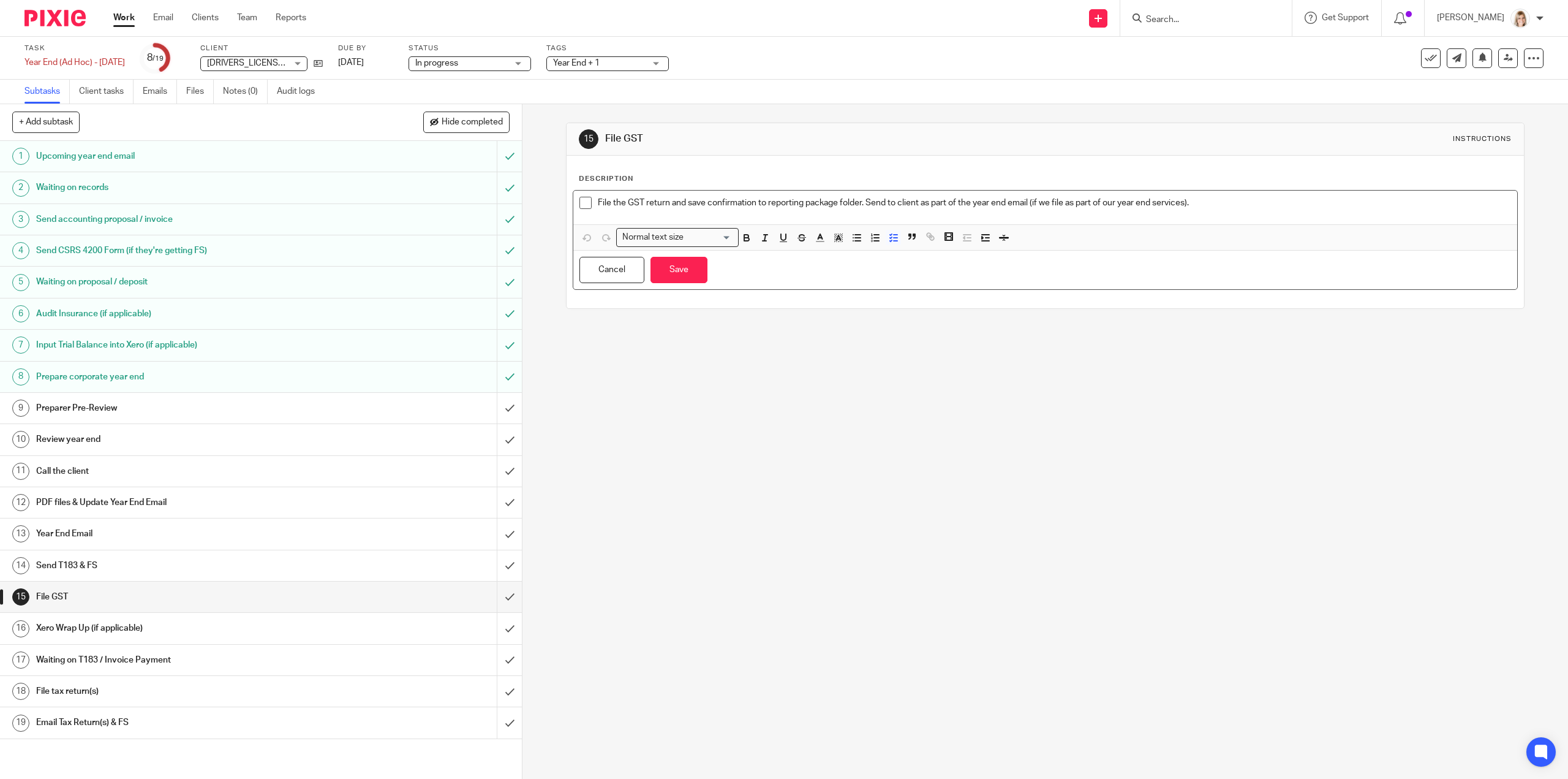
click at [598, 199] on p "File the GST return and save confirmation to reporting package folder. Send to …" at bounding box center [1054, 202] width 913 height 13
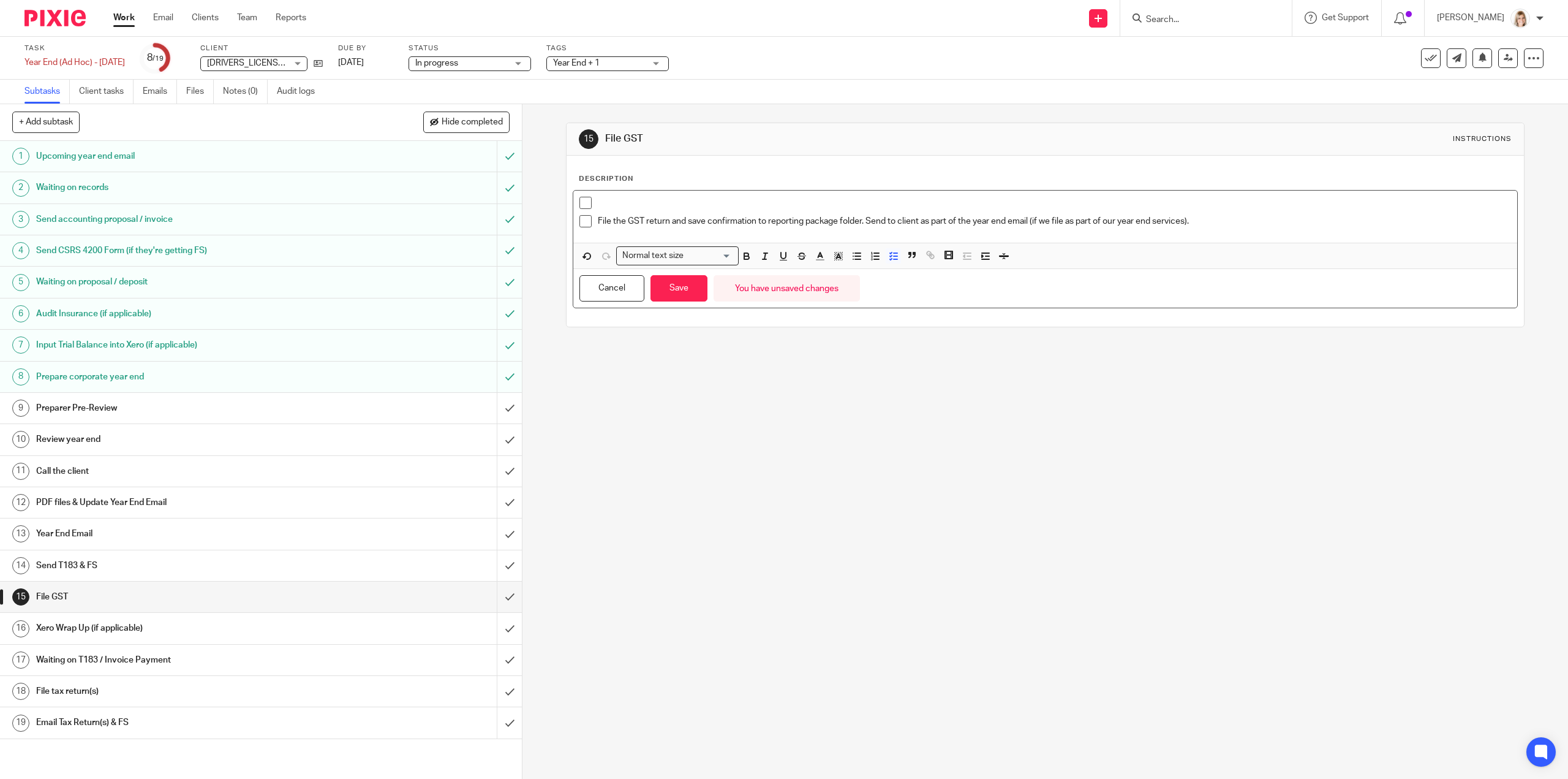
click at [605, 197] on p at bounding box center [1054, 202] width 913 height 13
drag, startPoint x: 1079, startPoint y: 200, endPoint x: 587, endPoint y: 195, distance: 492.0
click at [586, 196] on li "WE CANNOT FILE GST AS HE IS LOCKED OUT - We will have to batch file them all wh…" at bounding box center [1045, 205] width 932 height 18
click at [837, 257] on line "button" at bounding box center [838, 257] width 3 height 0
click at [847, 272] on li "color:#FCDC00" at bounding box center [848, 272] width 10 height 10
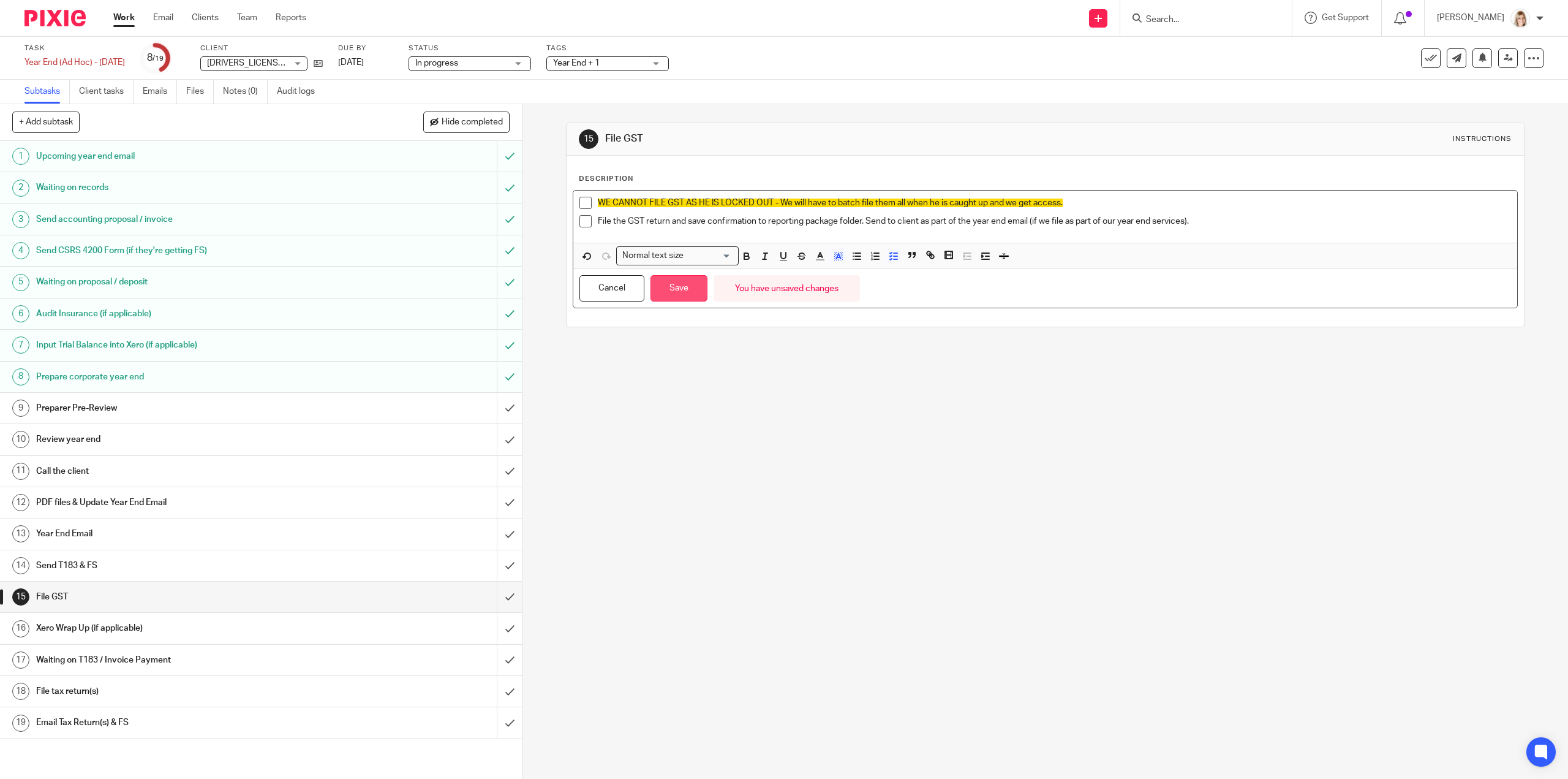
click at [688, 295] on button "Save" at bounding box center [679, 287] width 57 height 26
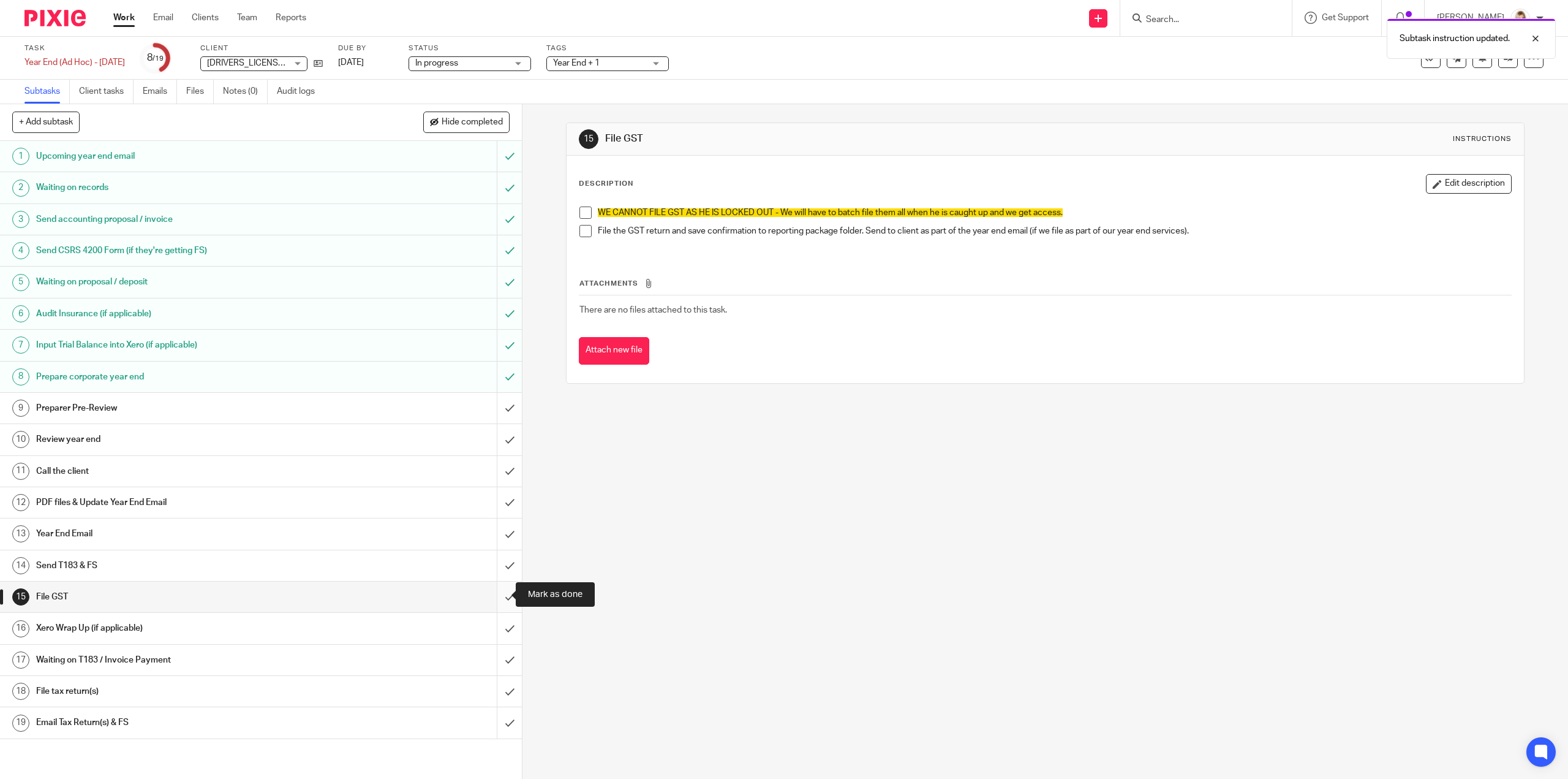
click at [498, 589] on input "submit" at bounding box center [261, 597] width 522 height 31
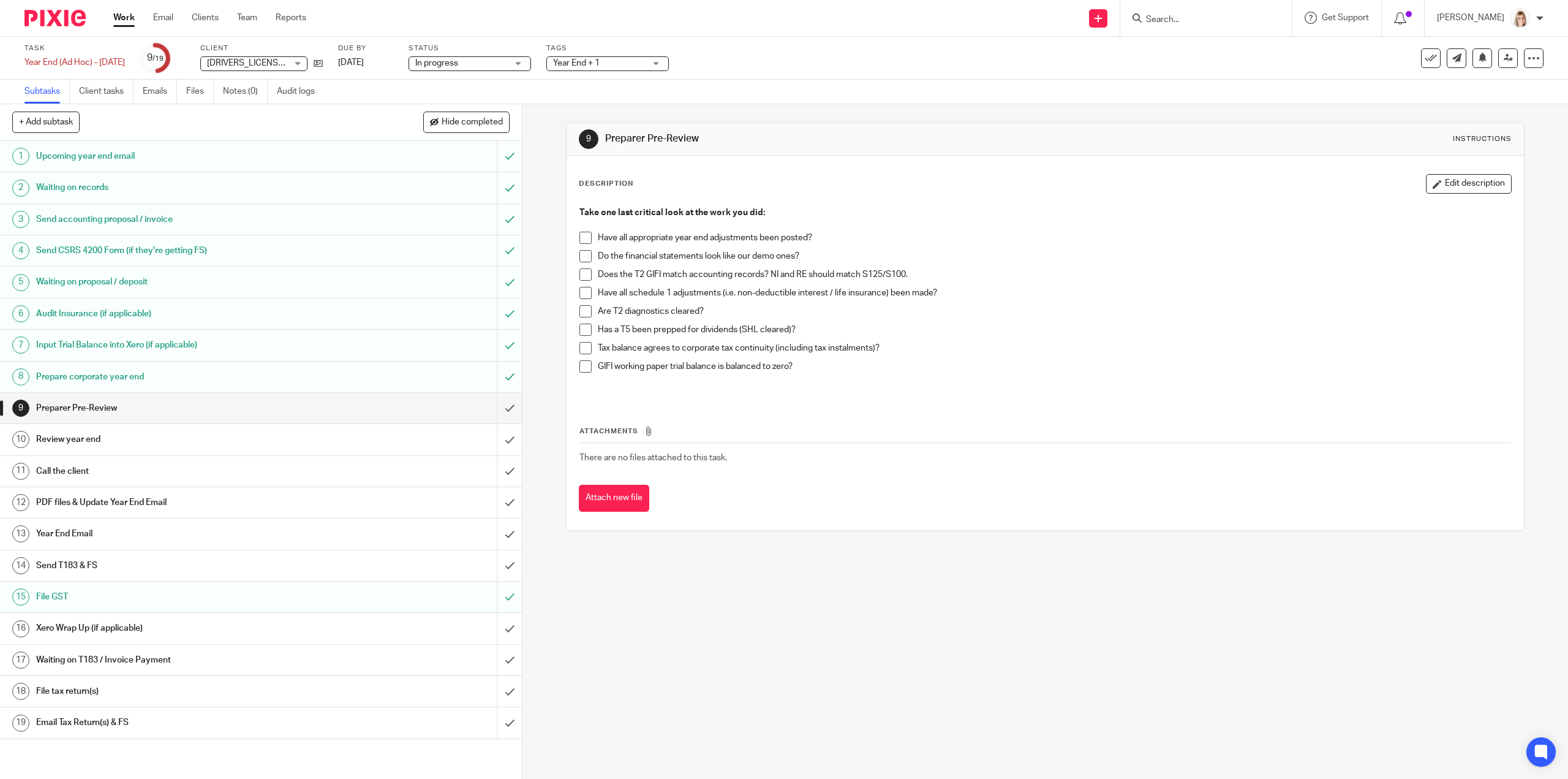
drag, startPoint x: 581, startPoint y: 235, endPoint x: 583, endPoint y: 248, distance: 13.2
click at [580, 235] on span at bounding box center [585, 237] width 13 height 13
click at [583, 255] on span at bounding box center [585, 255] width 13 height 13
click at [579, 270] on span at bounding box center [585, 274] width 13 height 13
click at [579, 284] on li "Does the T2 GIFI match accounting records? NI and RE should match S125/S100." at bounding box center [1045, 277] width 932 height 18
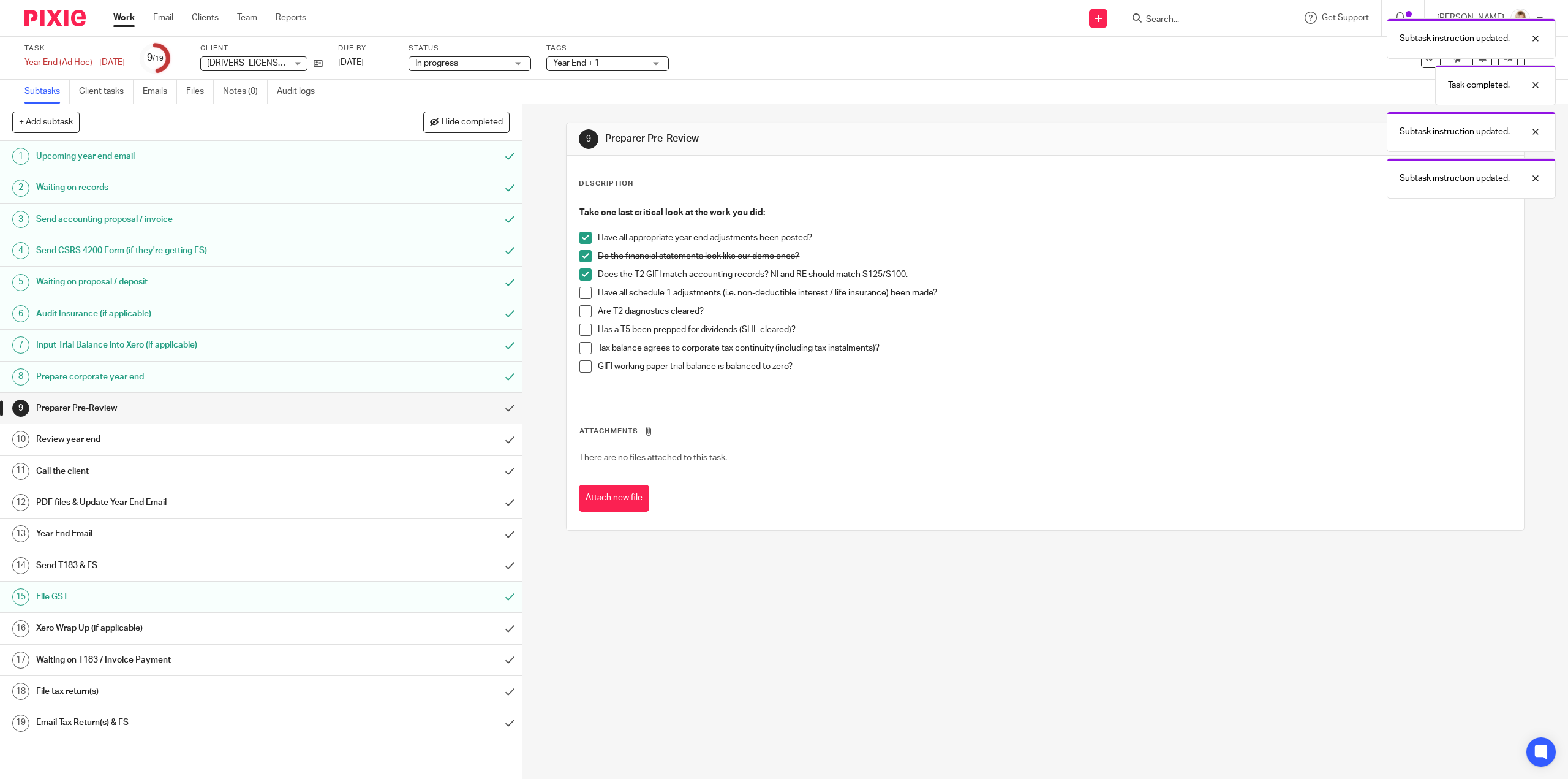
click at [579, 292] on span at bounding box center [585, 292] width 13 height 13
click at [579, 312] on span at bounding box center [585, 311] width 13 height 13
click at [580, 325] on span at bounding box center [585, 329] width 13 height 13
click at [584, 346] on span at bounding box center [585, 347] width 13 height 13
drag, startPoint x: 581, startPoint y: 369, endPoint x: 599, endPoint y: 390, distance: 27.7
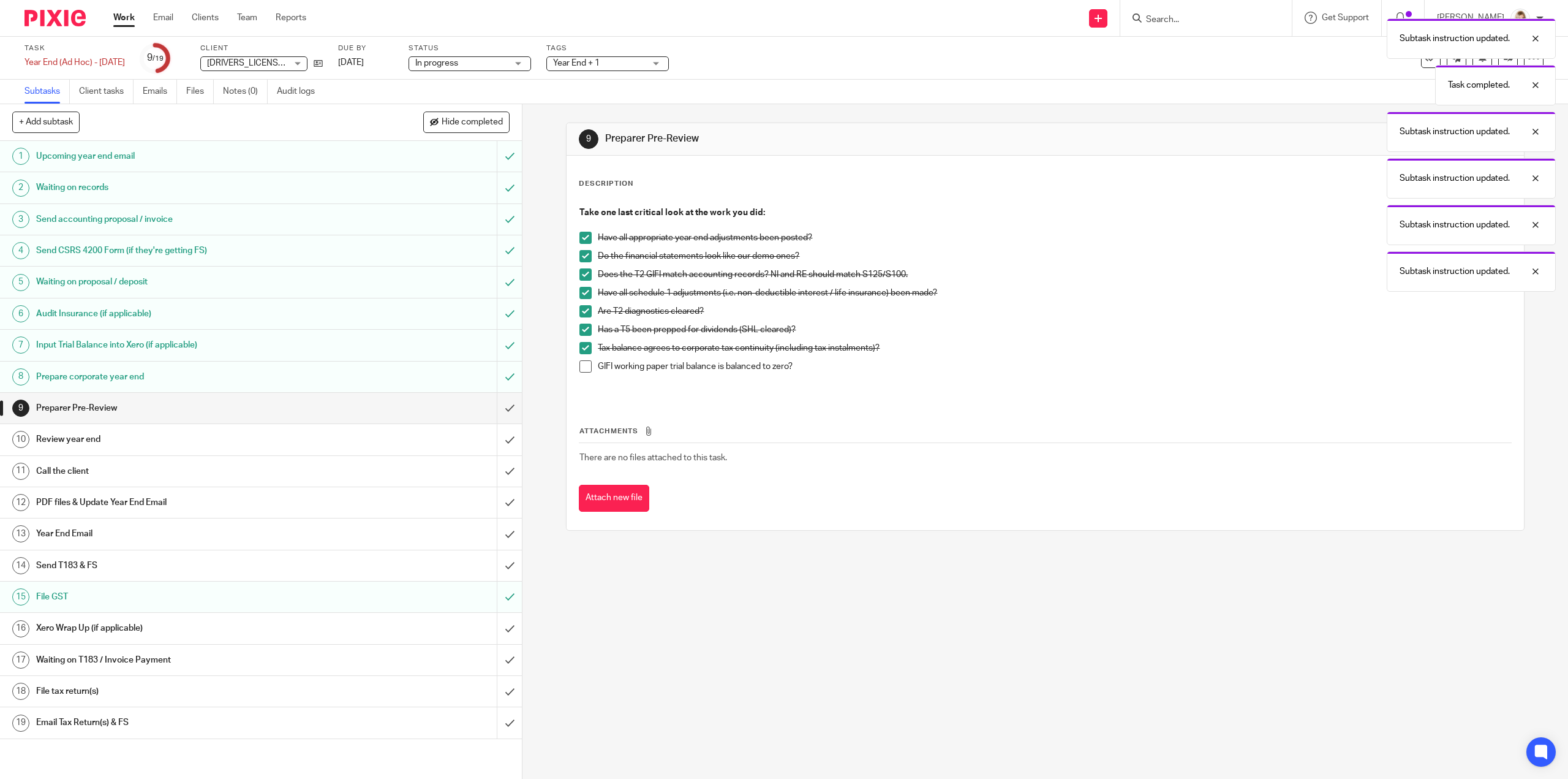
click at [580, 369] on span at bounding box center [585, 366] width 13 height 13
click at [497, 407] on input "submit" at bounding box center [261, 408] width 522 height 31
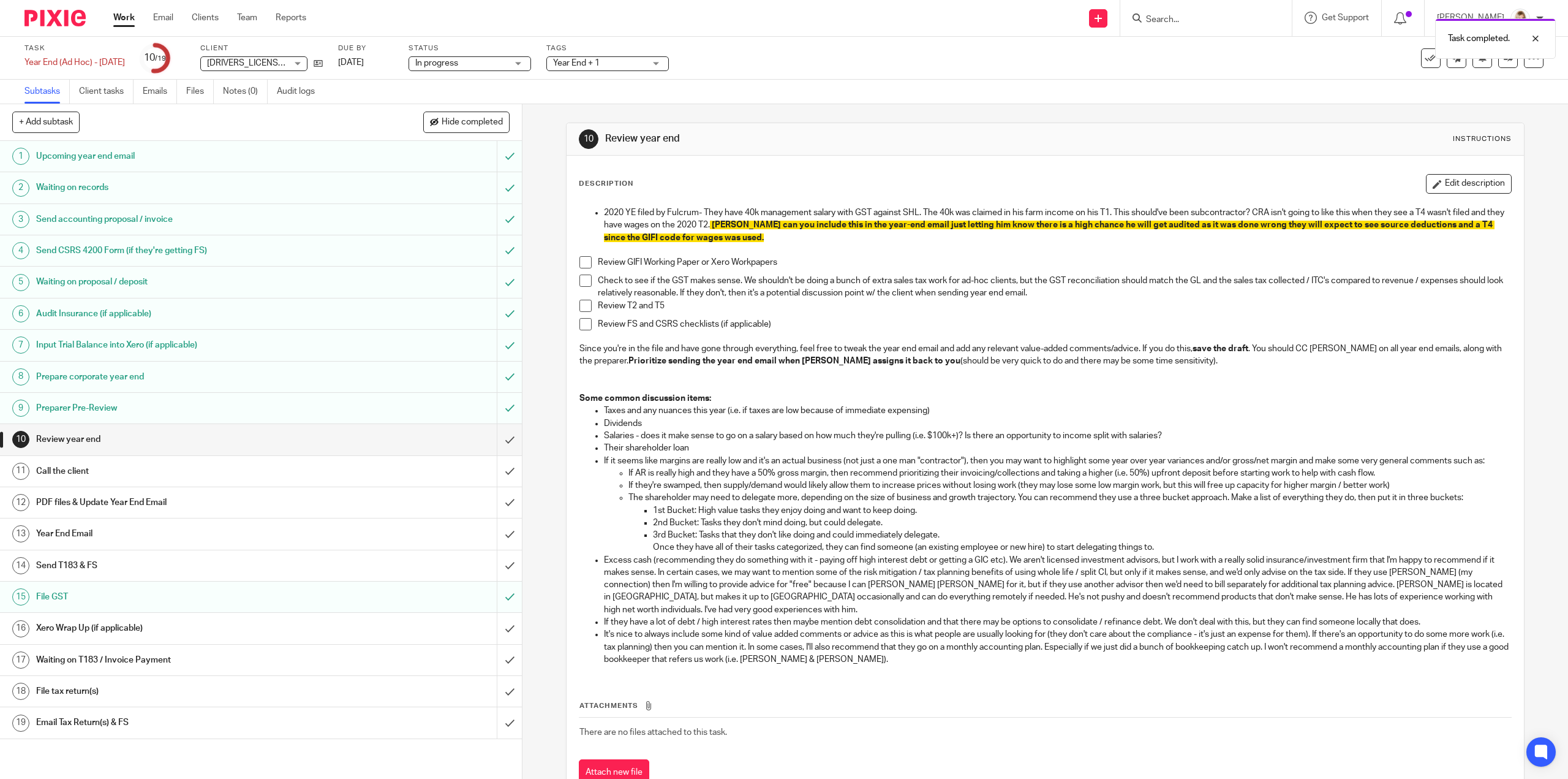
click at [662, 63] on div "Year End + 1" at bounding box center [607, 63] width 123 height 15
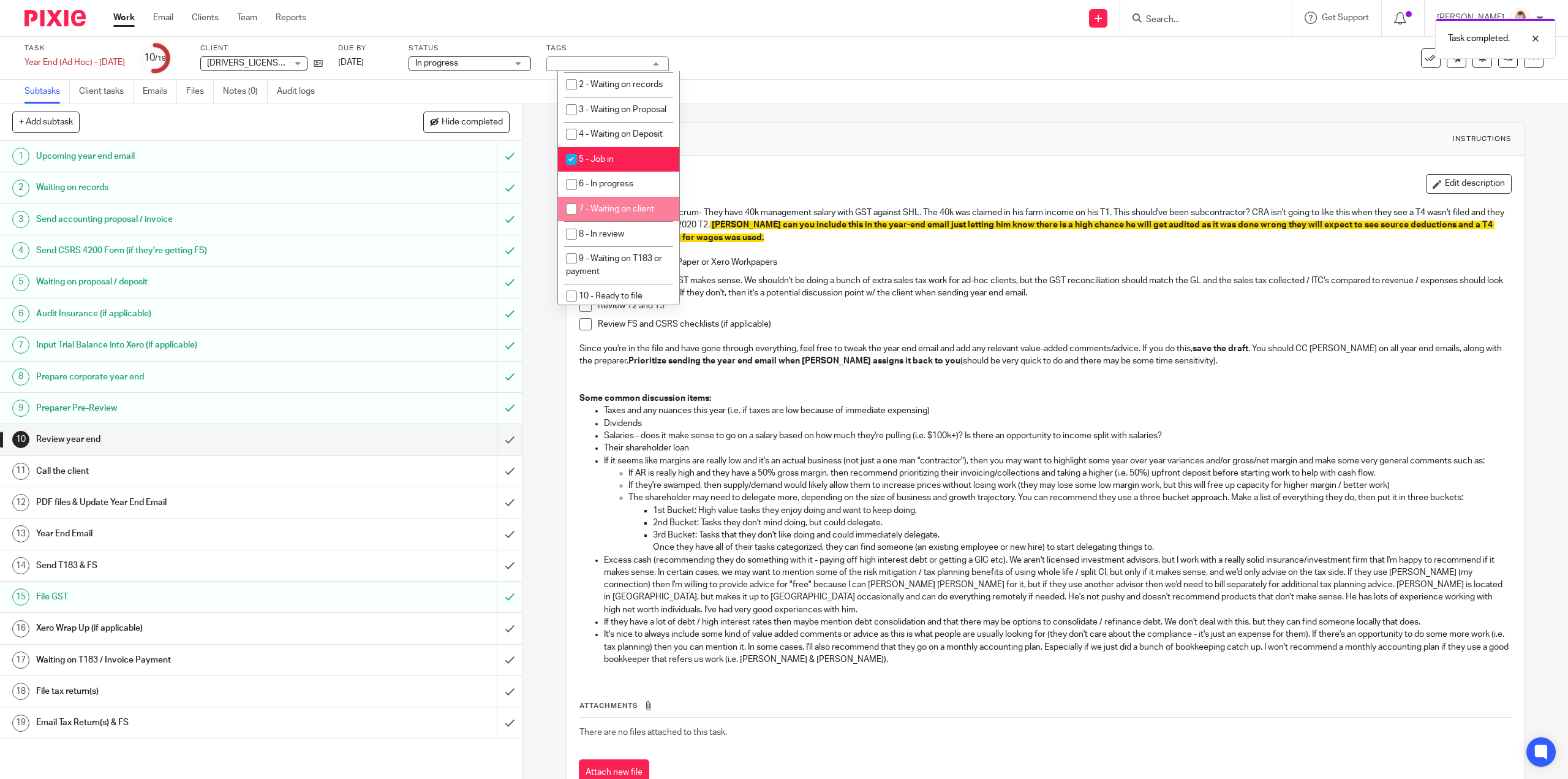
scroll to position [368, 0]
click at [564, 150] on input "checkbox" at bounding box center [572, 138] width 23 height 23
checkbox input "false"
click at [565, 225] on input "checkbox" at bounding box center [572, 213] width 23 height 23
checkbox input "true"
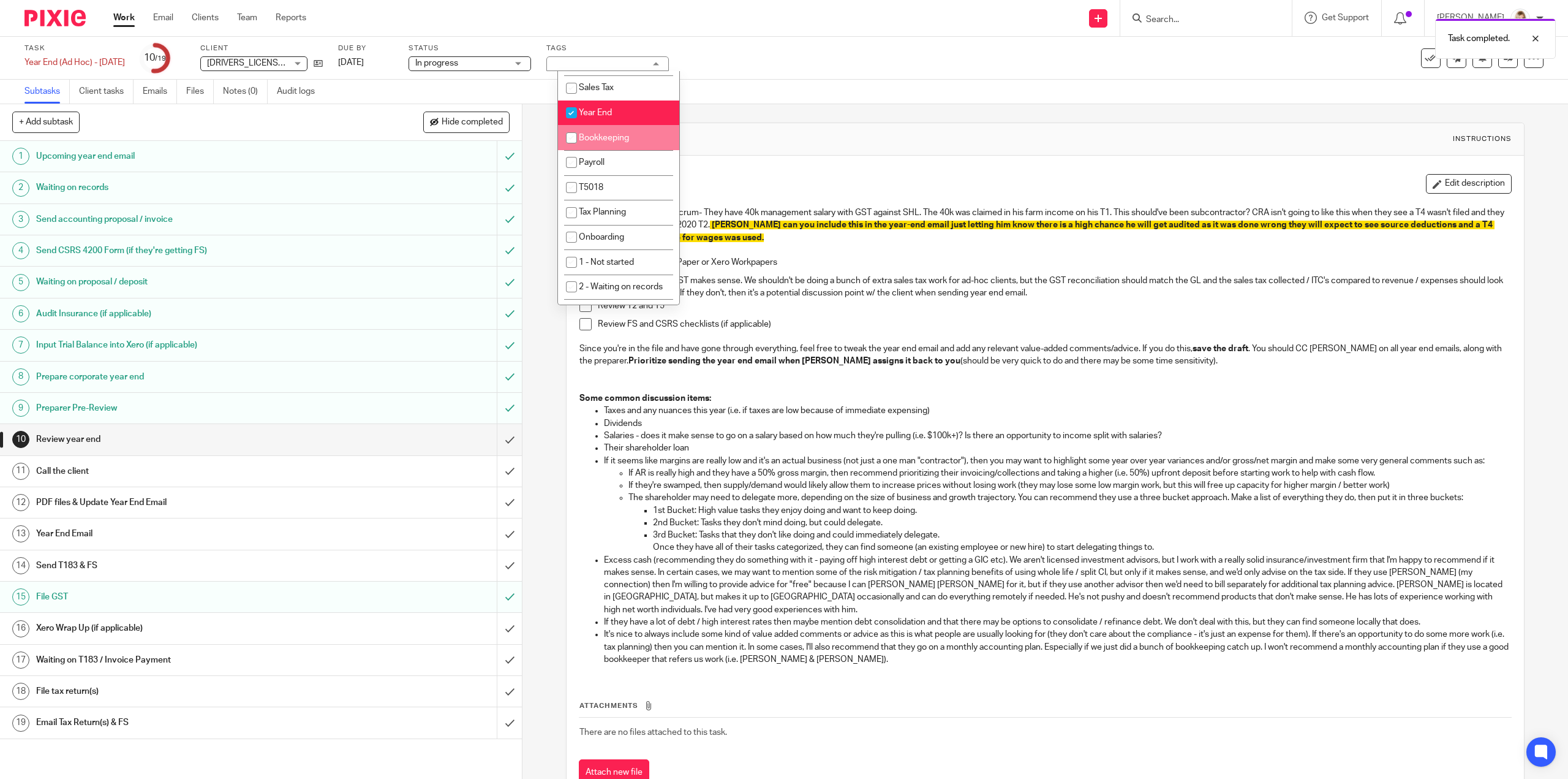
scroll to position [0, 0]
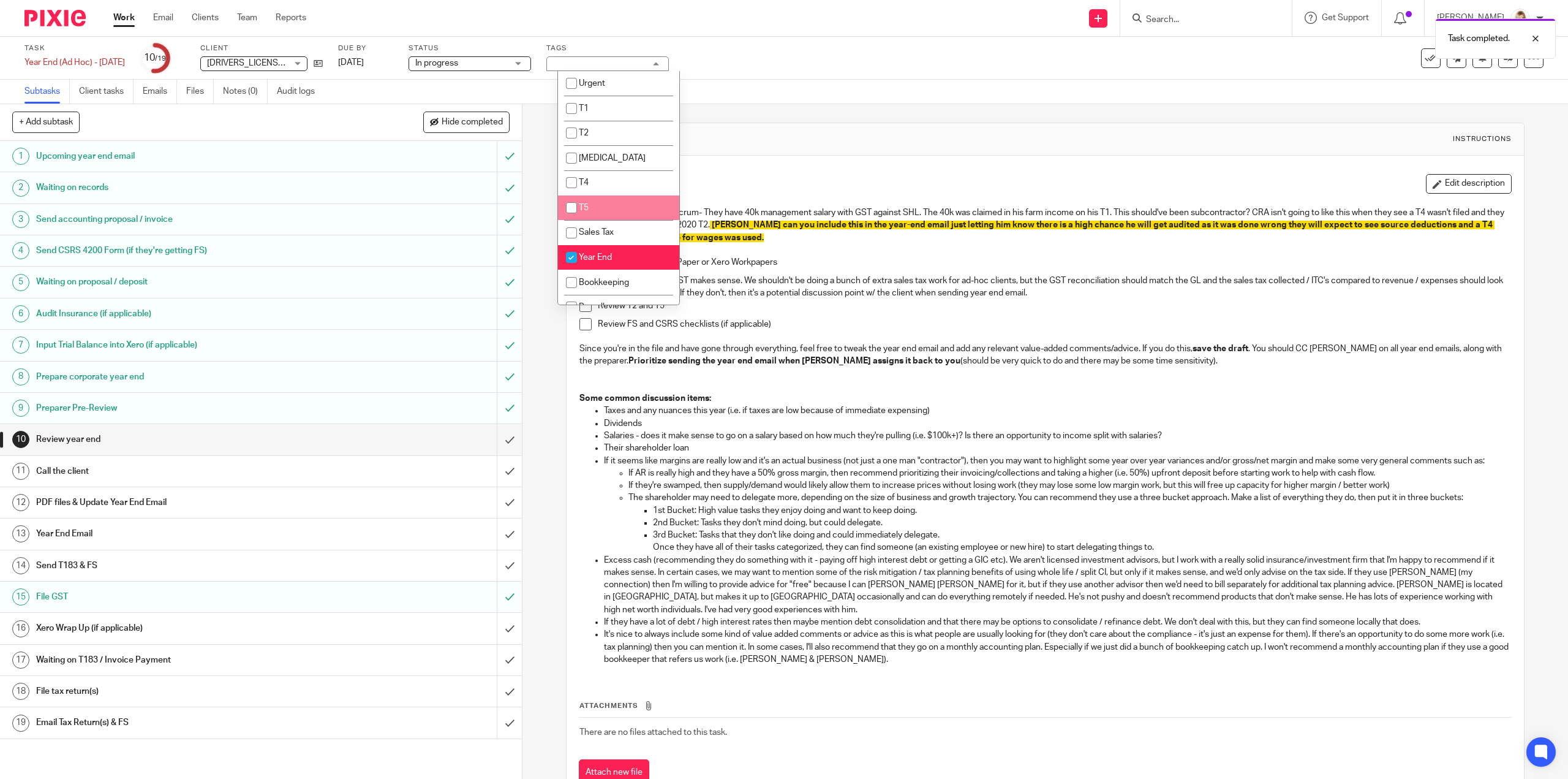
click at [816, 76] on div "Task Year End (Ad Hoc) - Oct 2021 Save Year End (Ad Hoc) - Oct 2021 10 /19 Clie…" at bounding box center [784, 58] width 1568 height 43
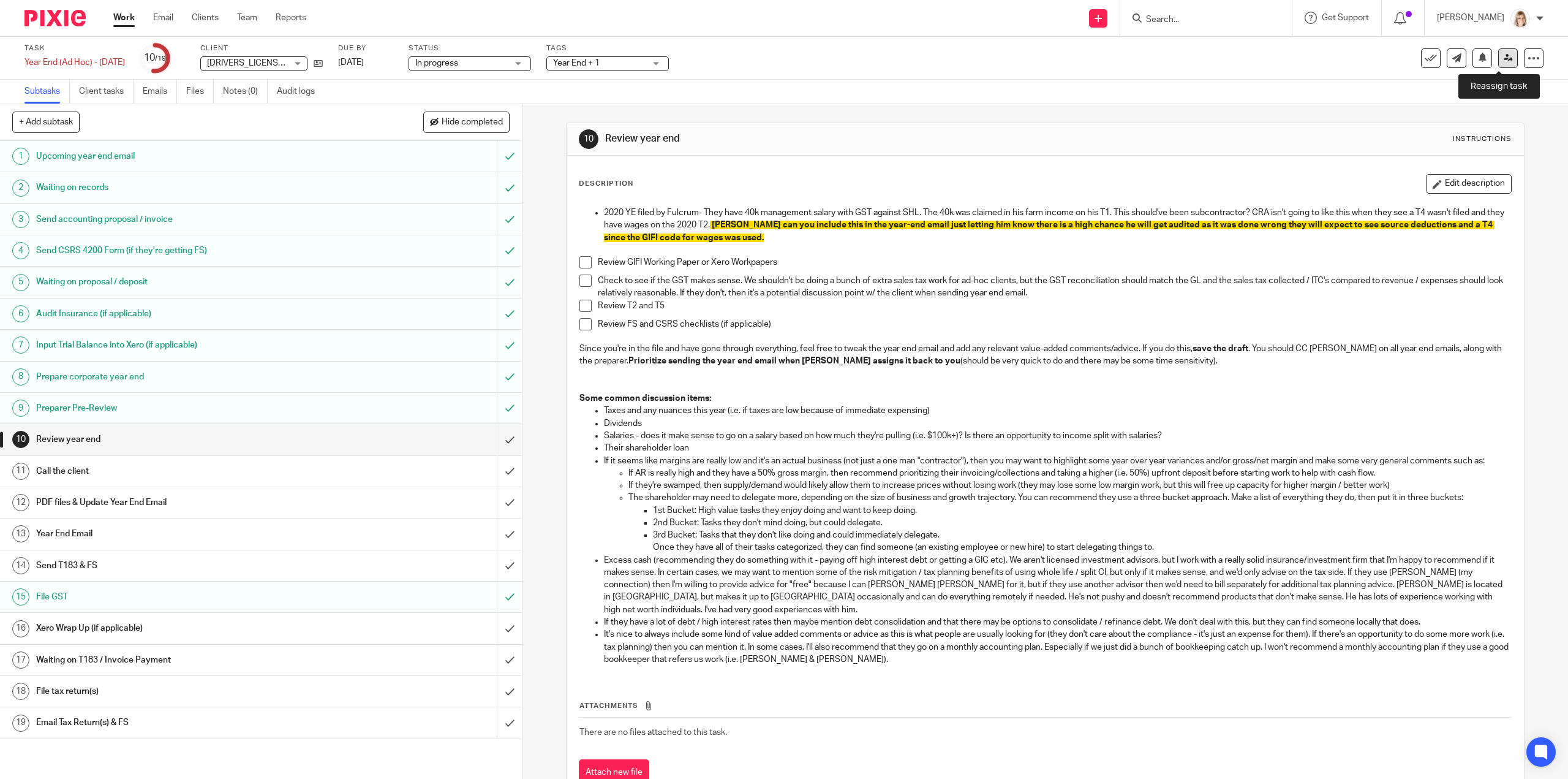
click at [1504, 61] on icon at bounding box center [1509, 58] width 10 height 10
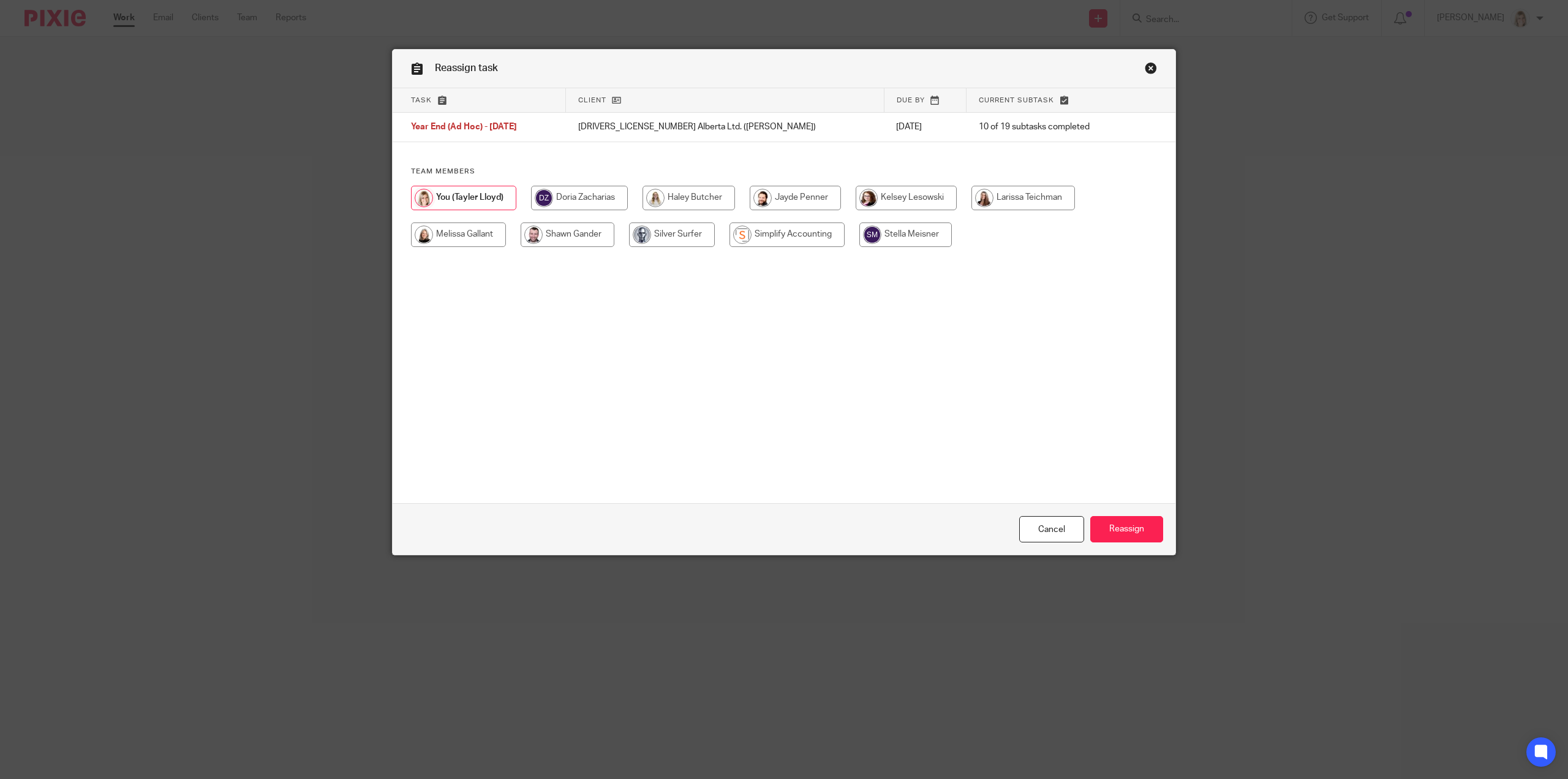
drag, startPoint x: 469, startPoint y: 228, endPoint x: 488, endPoint y: 231, distance: 19.2
click at [469, 228] on input "radio" at bounding box center [459, 234] width 95 height 24
radio input "true"
click at [1118, 533] on input "Reassign" at bounding box center [1126, 528] width 73 height 26
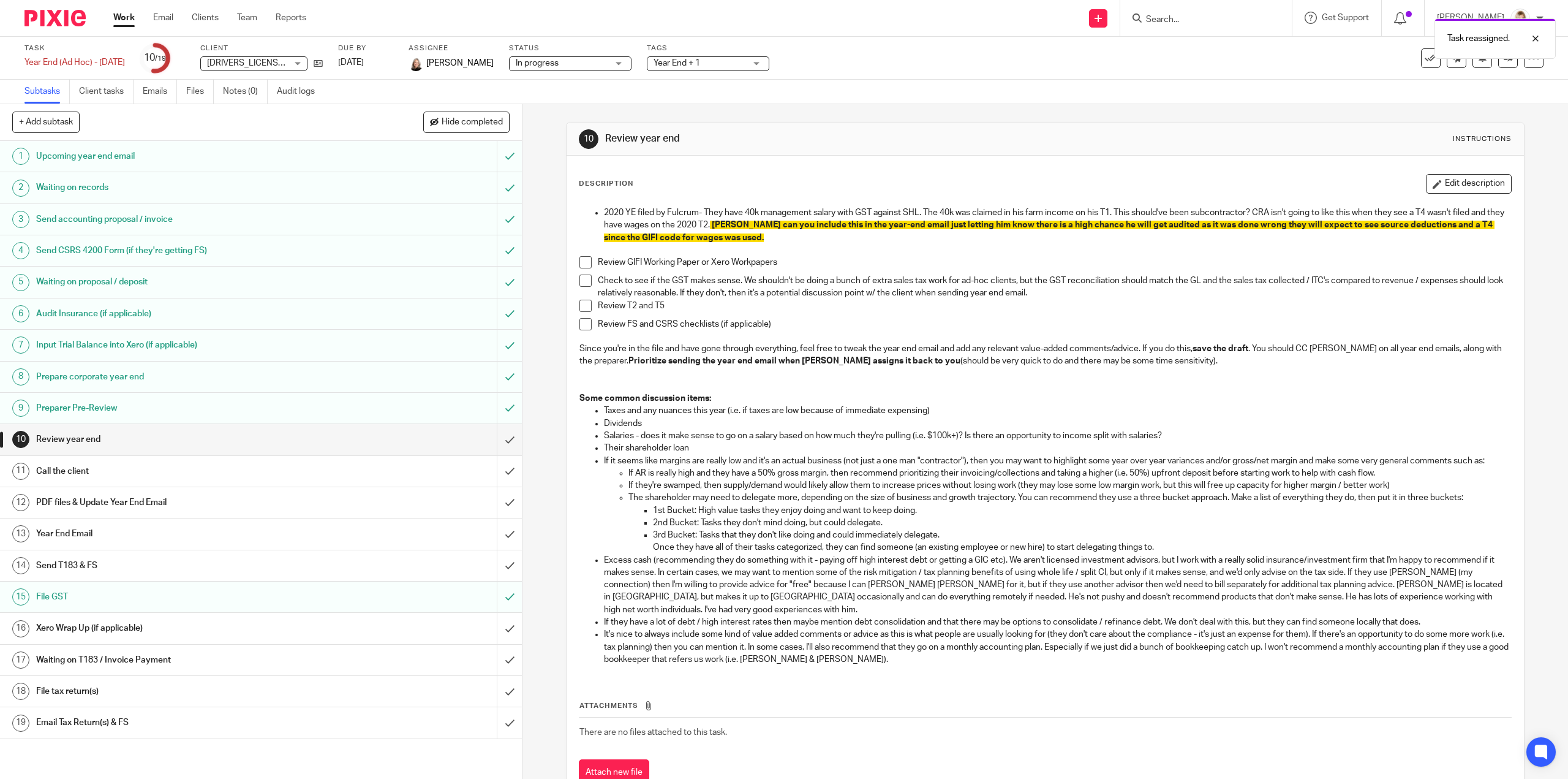
click at [120, 22] on link "Work" at bounding box center [124, 17] width 21 height 13
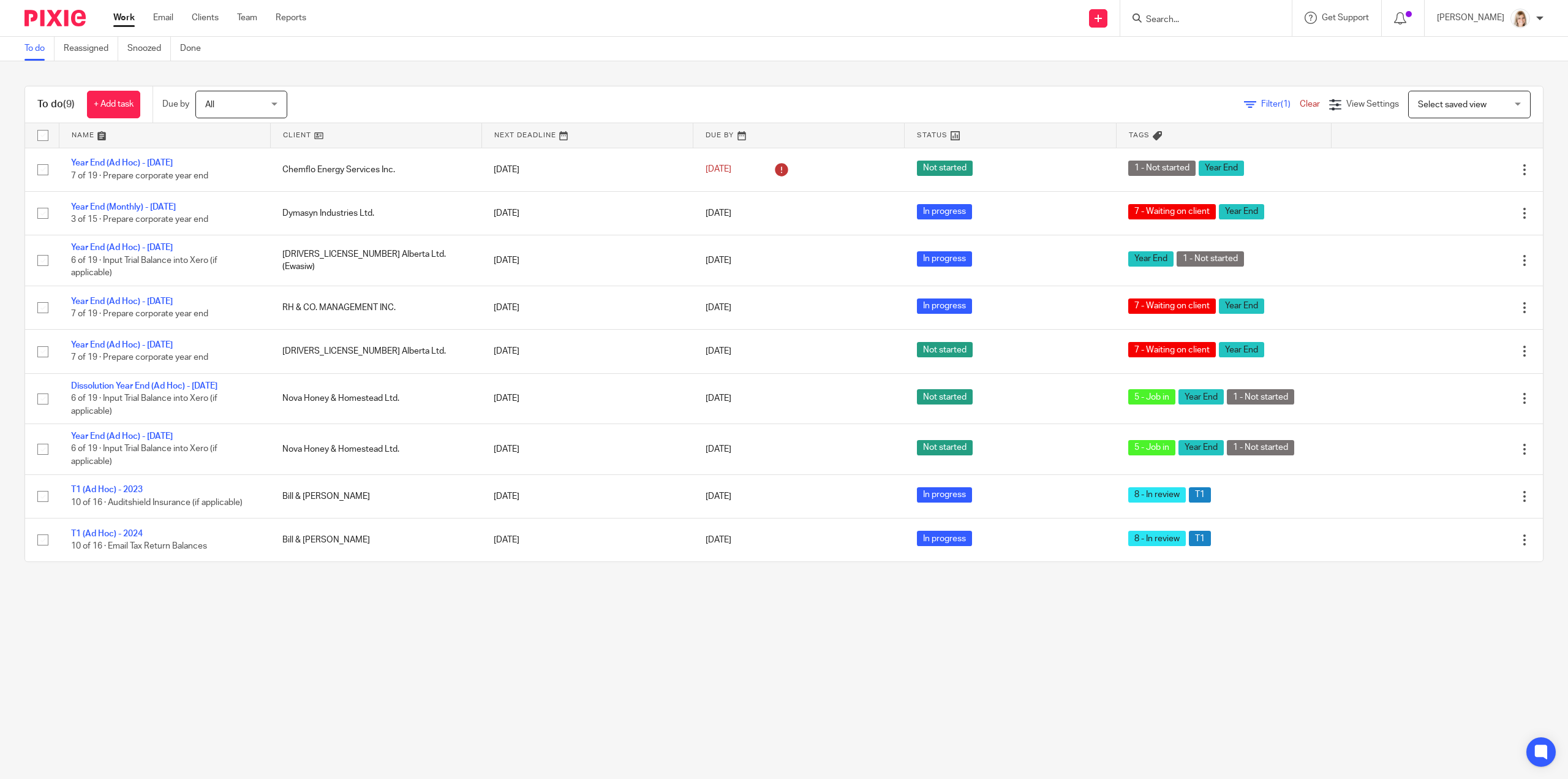
click at [1187, 15] on input "Search" at bounding box center [1200, 19] width 110 height 11
type input "ultra"
click at [1218, 66] on link at bounding box center [1274, 57] width 263 height 38
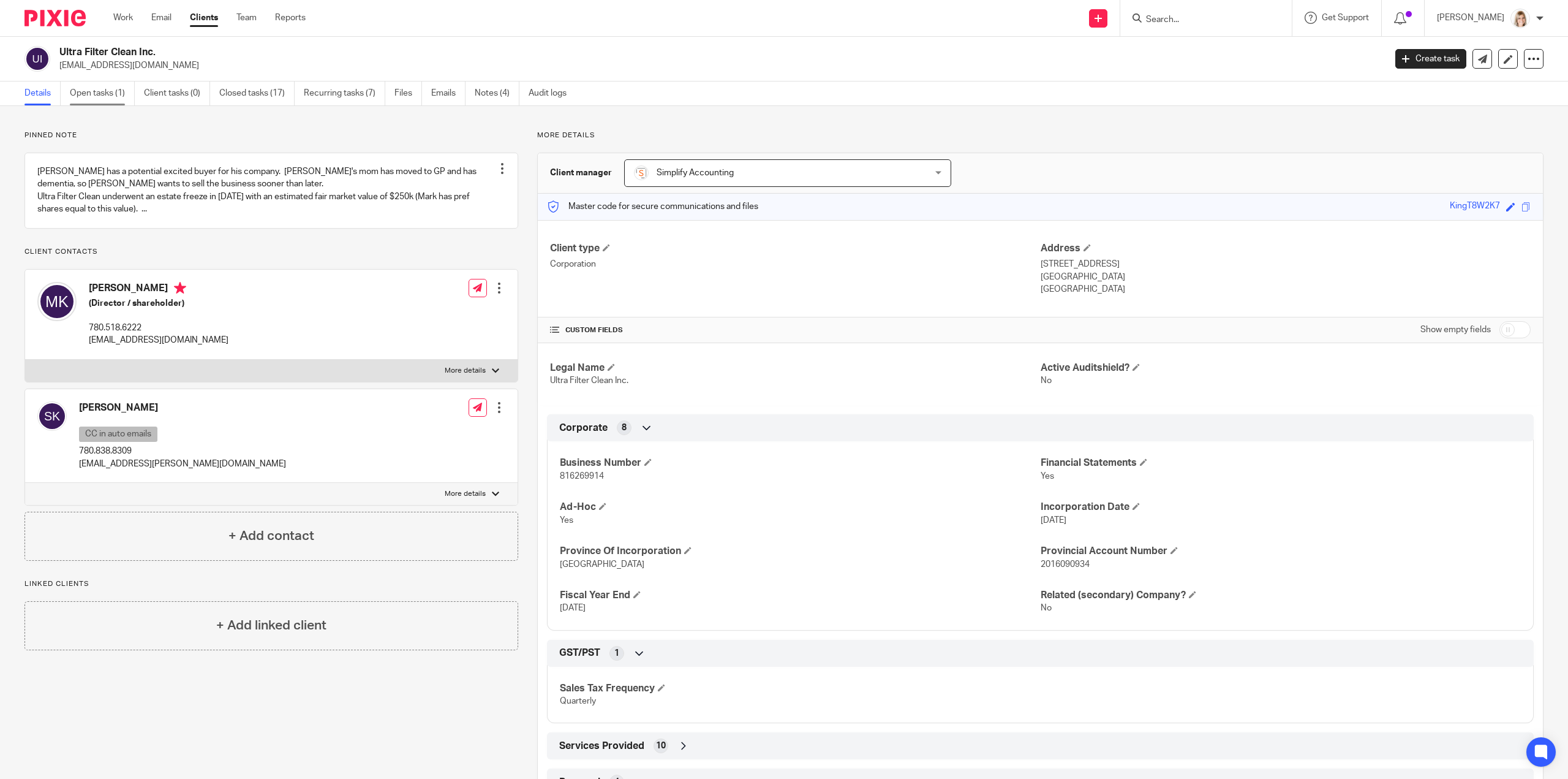
click at [115, 100] on link "Open tasks (1)" at bounding box center [102, 93] width 65 height 24
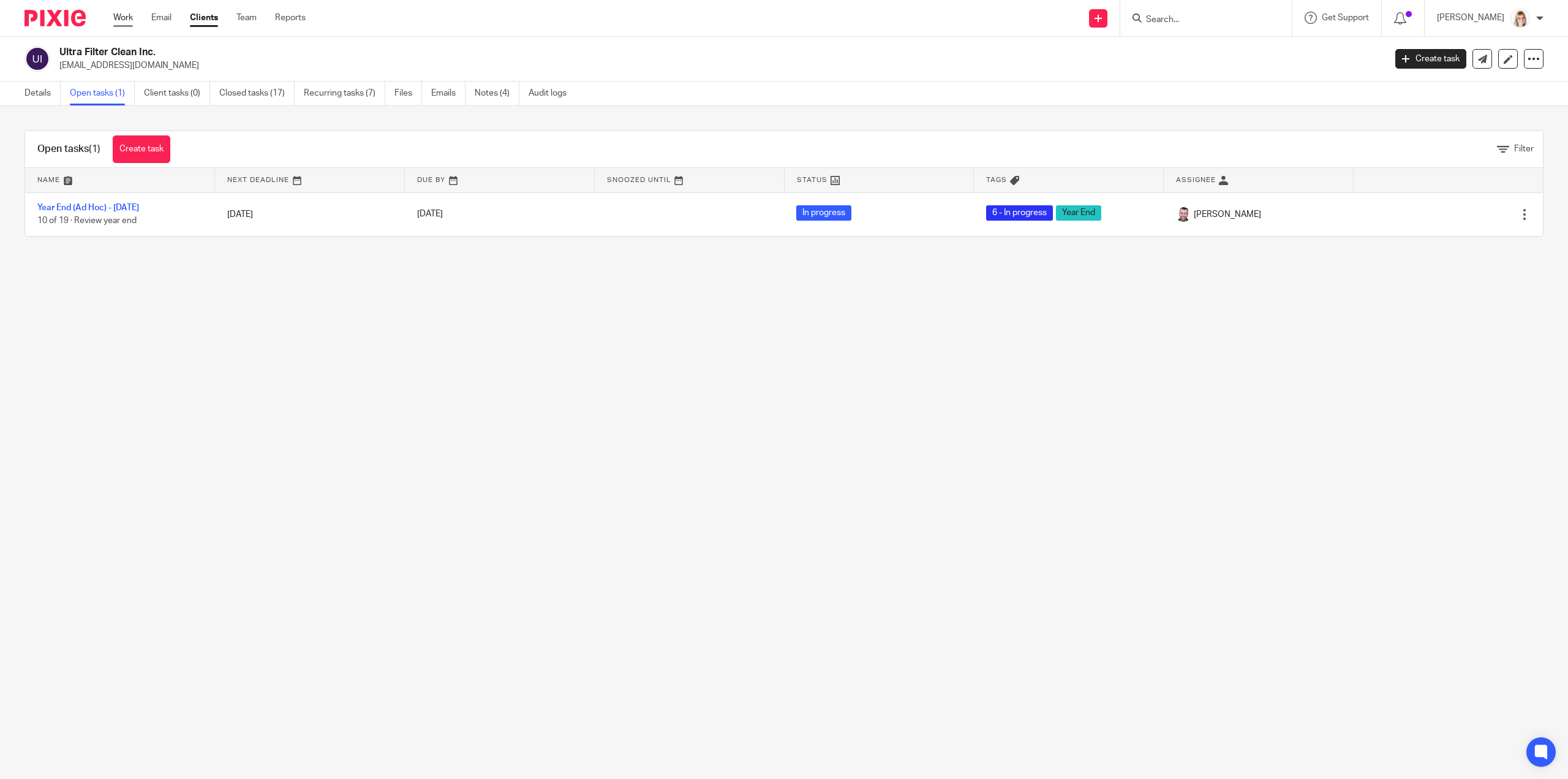
click at [122, 24] on link "Work" at bounding box center [123, 17] width 19 height 13
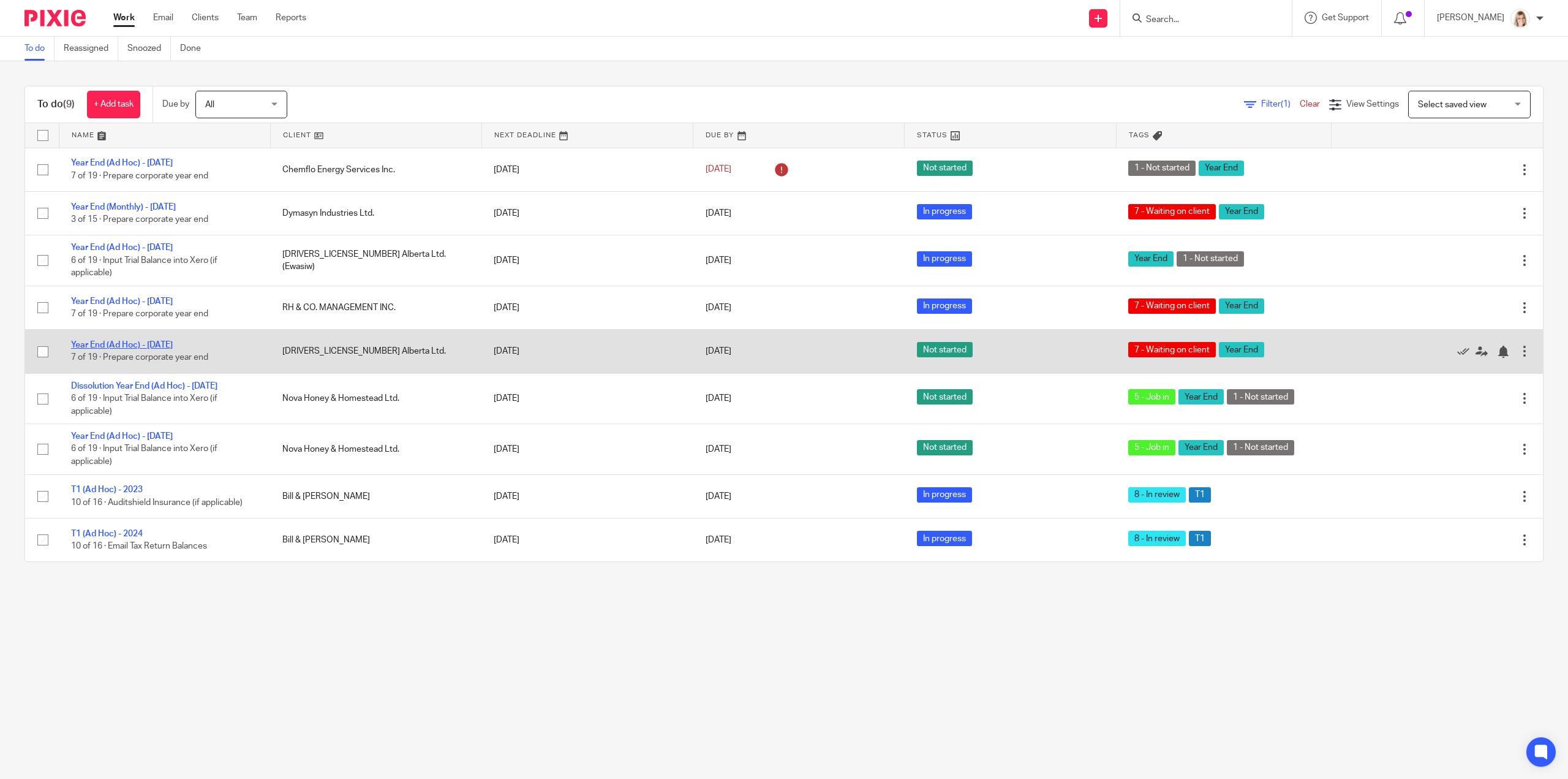
click at [132, 346] on link "Year End (Ad Hoc) - [DATE]" at bounding box center [121, 345] width 102 height 9
